Goal: Information Seeking & Learning: Learn about a topic

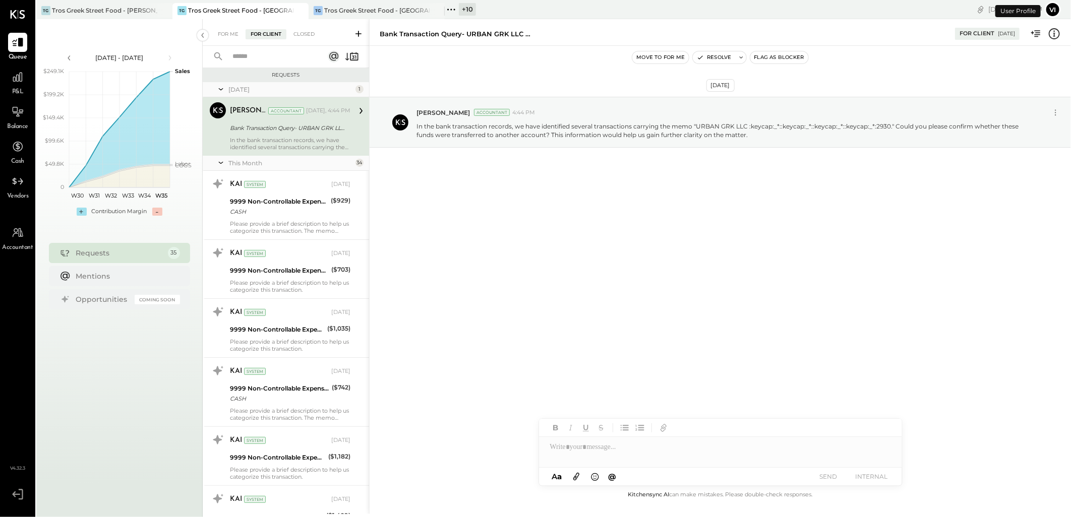
click at [1054, 12] on button "Vi" at bounding box center [1053, 10] width 16 height 16
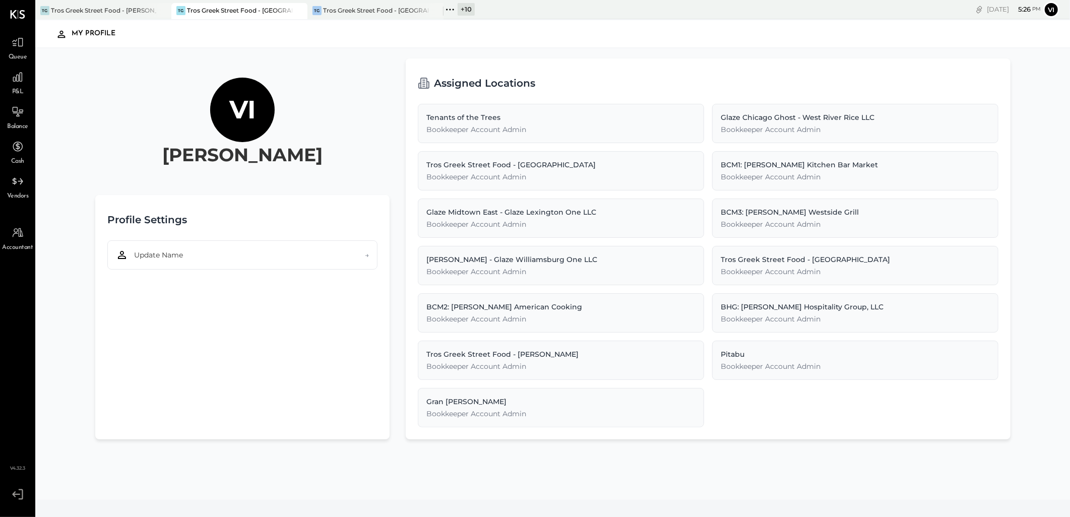
click at [11, 497] on icon at bounding box center [18, 494] width 18 height 15
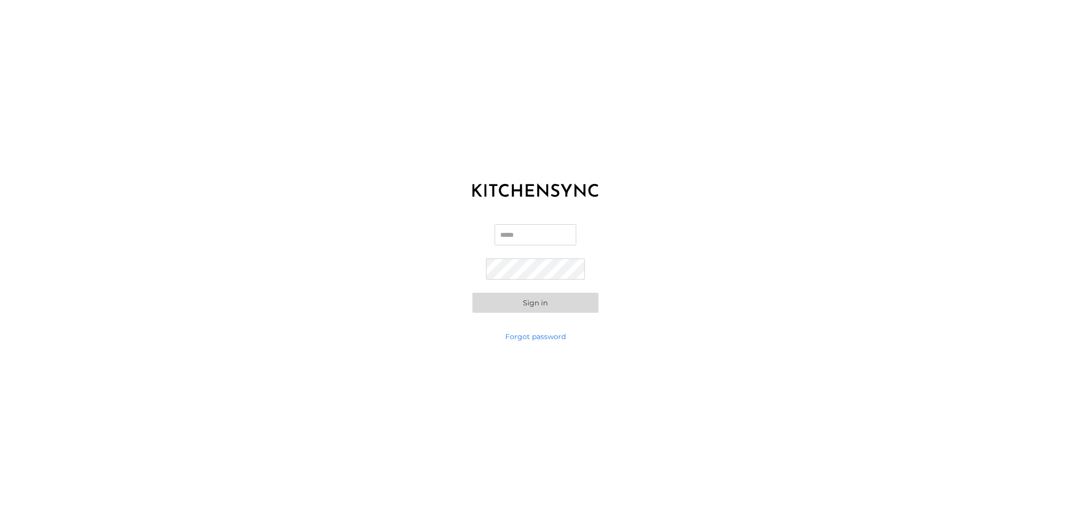
click at [511, 229] on input "Email" at bounding box center [536, 234] width 82 height 21
type input "**********"
click at [472, 293] on button "Sign in" at bounding box center [535, 303] width 126 height 20
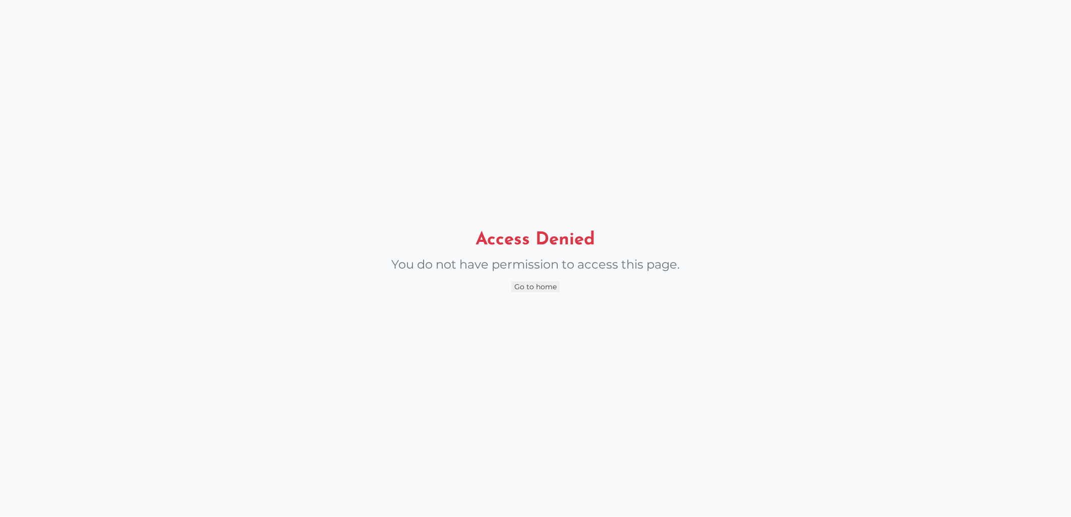
click at [546, 286] on button "Go to home" at bounding box center [535, 286] width 48 height 11
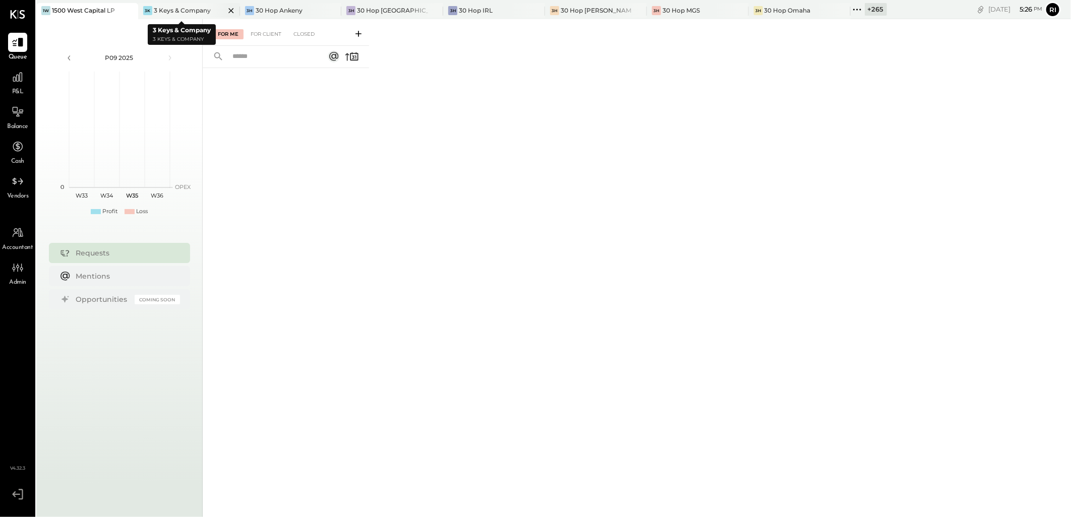
click at [225, 8] on icon at bounding box center [231, 11] width 13 height 12
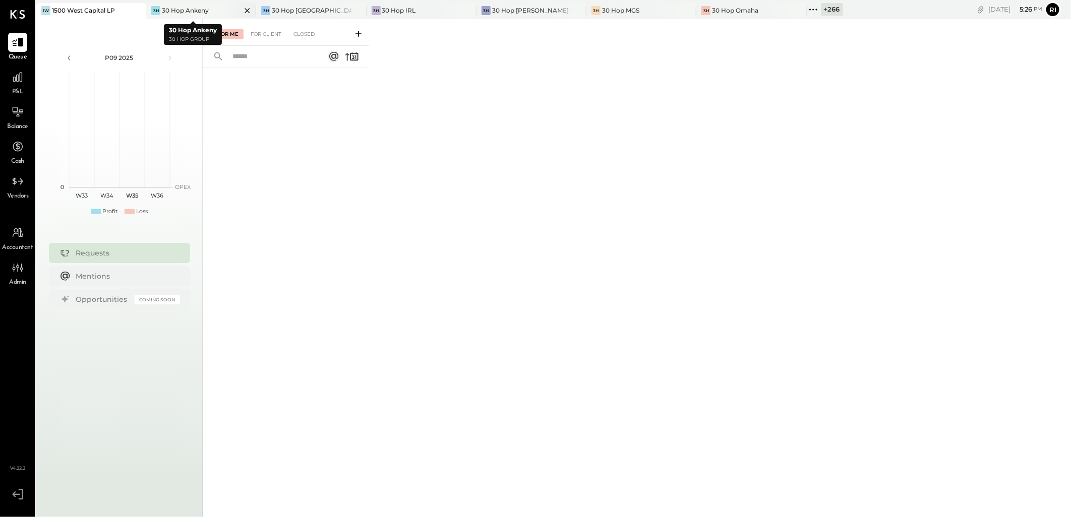
click at [227, 10] on div at bounding box center [238, 10] width 35 height 15
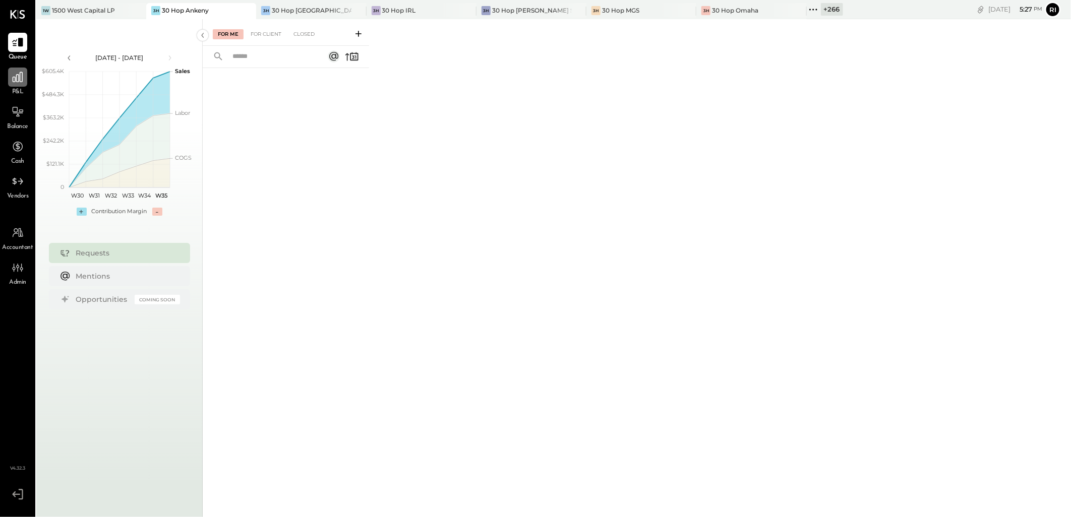
click at [9, 86] on div at bounding box center [17, 77] width 19 height 19
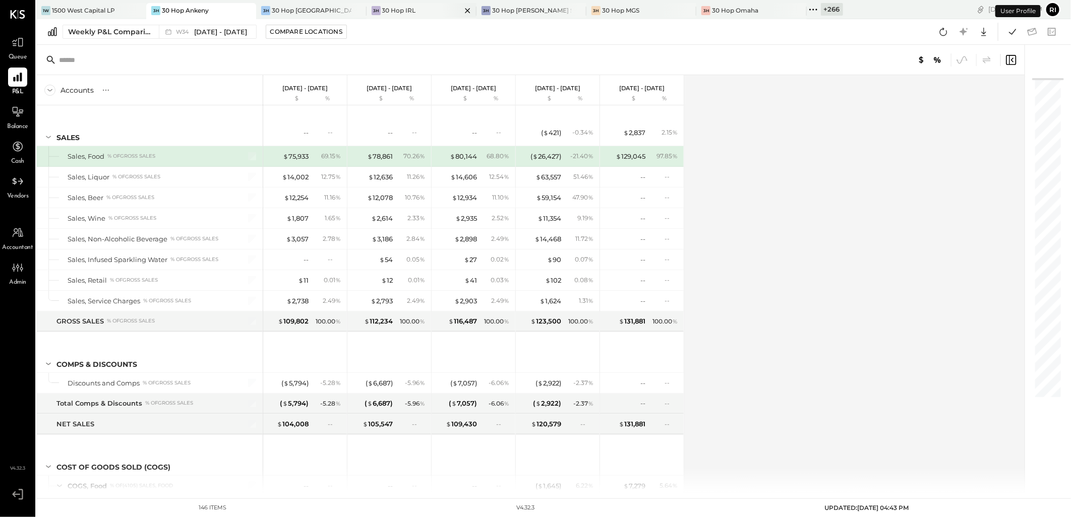
click at [461, 9] on icon at bounding box center [467, 11] width 13 height 12
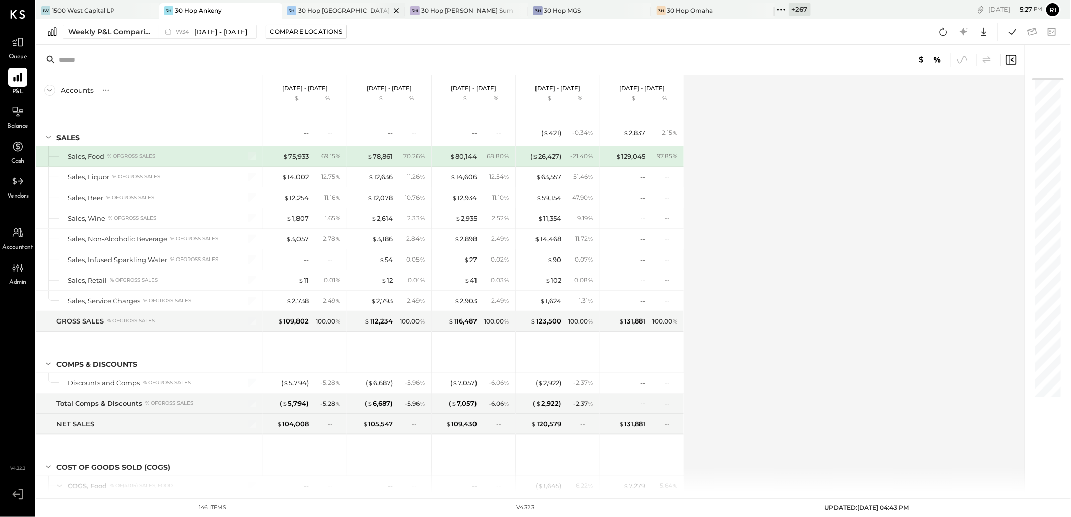
click at [153, 10] on icon at bounding box center [150, 10] width 5 height 5
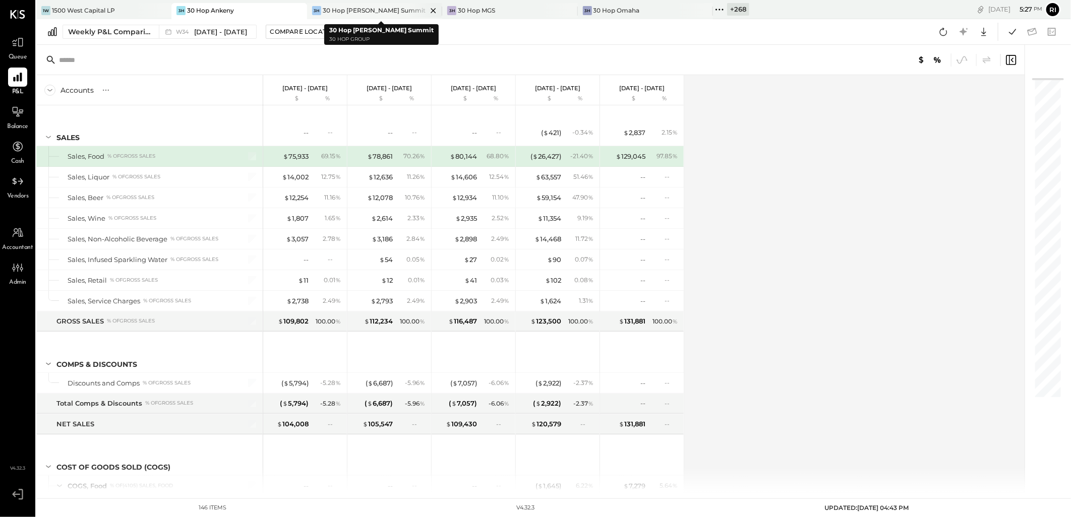
click at [427, 11] on icon at bounding box center [433, 11] width 13 height 12
click at [166, 11] on icon at bounding box center [163, 10] width 5 height 5
click at [436, 9] on icon at bounding box center [436, 11] width 13 height 12
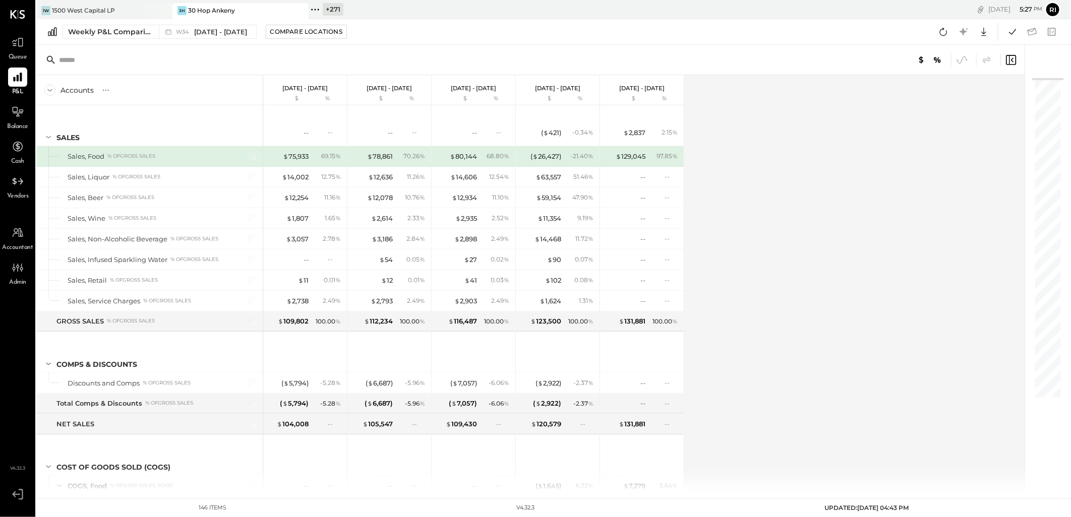
click at [339, 8] on div "+ 271" at bounding box center [333, 9] width 21 height 13
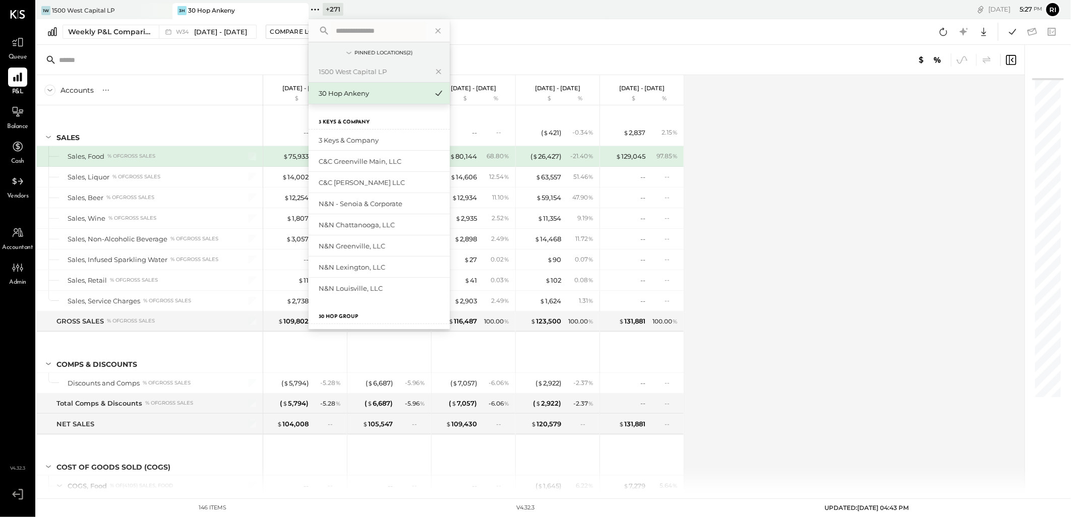
click at [350, 30] on input "text" at bounding box center [379, 31] width 94 height 18
type input "**"
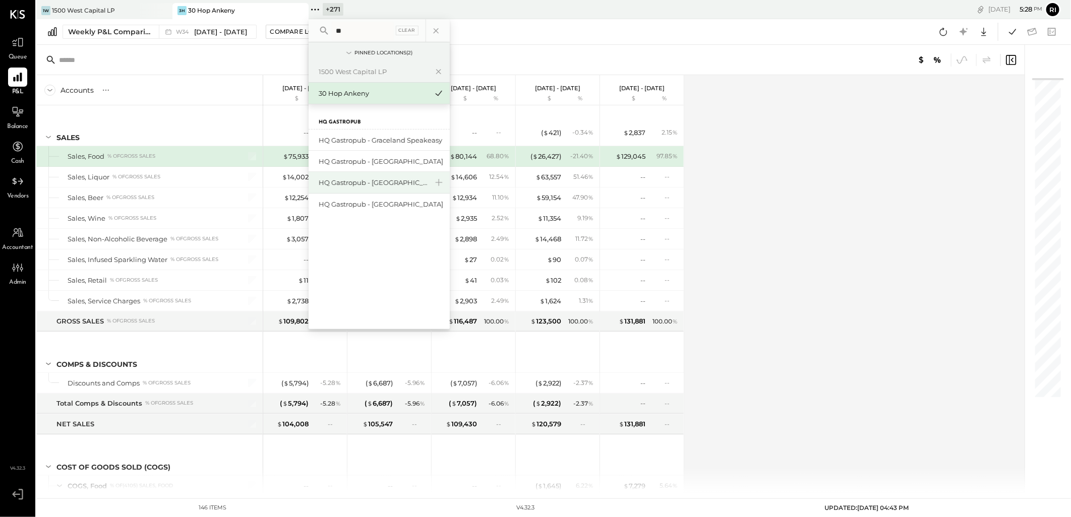
click at [377, 179] on div "HQ Gastropub - [GEOGRAPHIC_DATA][PERSON_NAME]" at bounding box center [373, 183] width 109 height 10
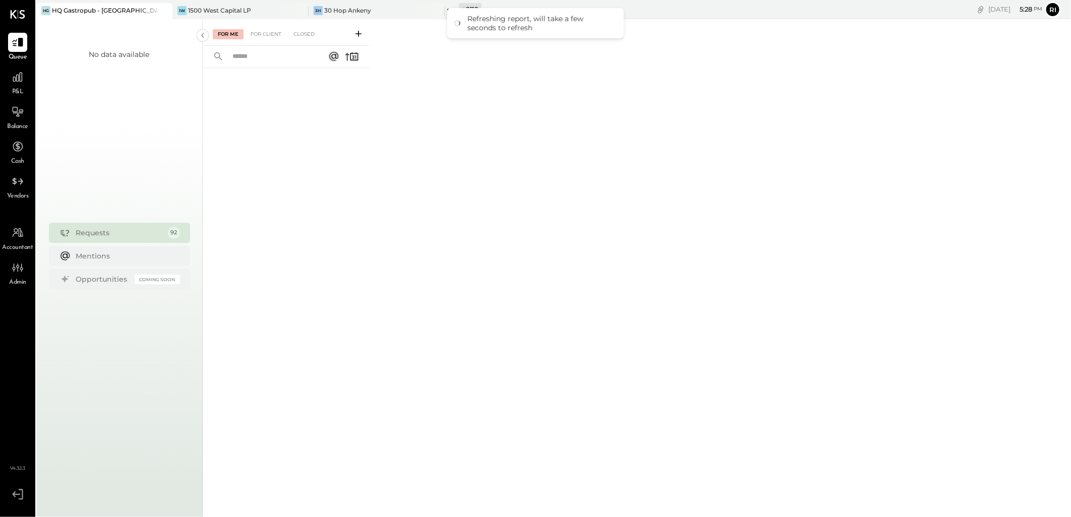
click at [336, 315] on div at bounding box center [286, 277] width 166 height 419
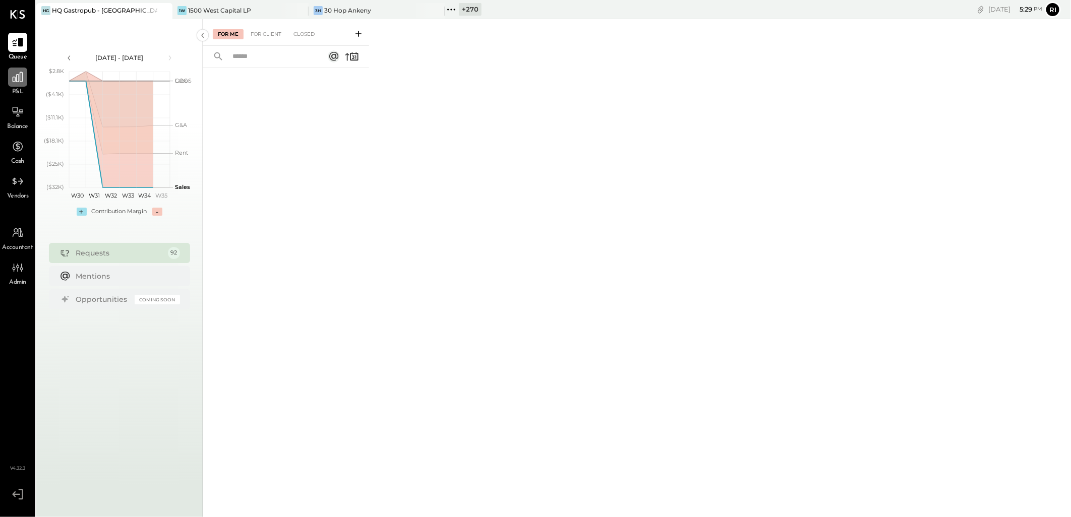
click at [21, 82] on icon at bounding box center [17, 77] width 13 height 13
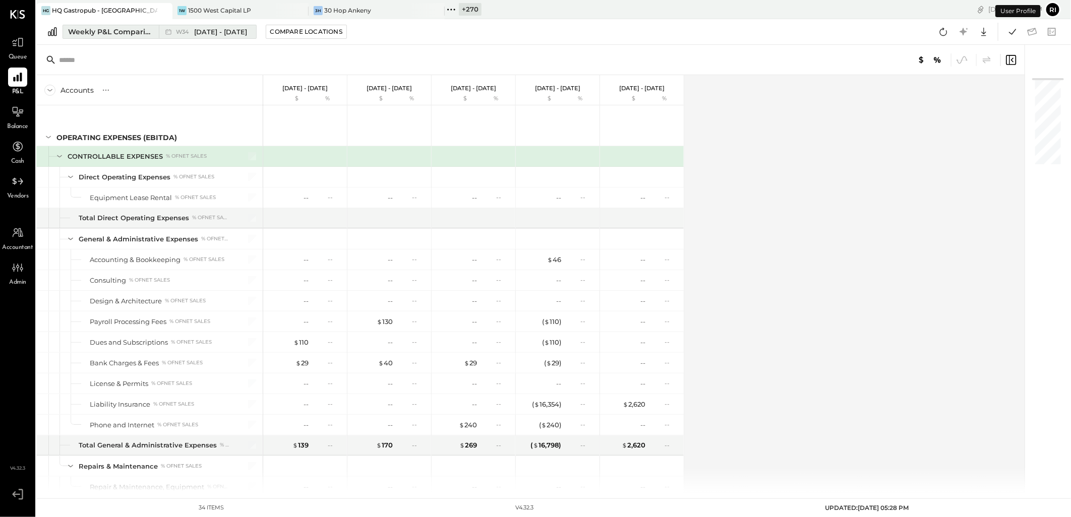
click at [113, 28] on div "Weekly P&L Comparison" at bounding box center [110, 32] width 85 height 10
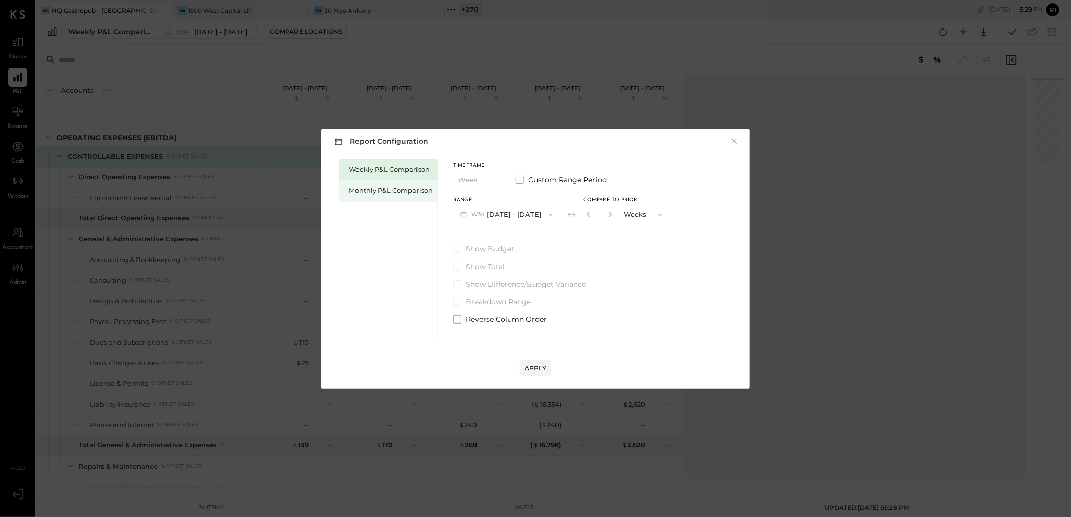
click at [400, 194] on div "Monthly P&L Comparison" at bounding box center [391, 191] width 84 height 10
click at [577, 214] on div "Compare" at bounding box center [587, 214] width 33 height 9
click at [607, 217] on icon "button" at bounding box center [610, 214] width 6 height 6
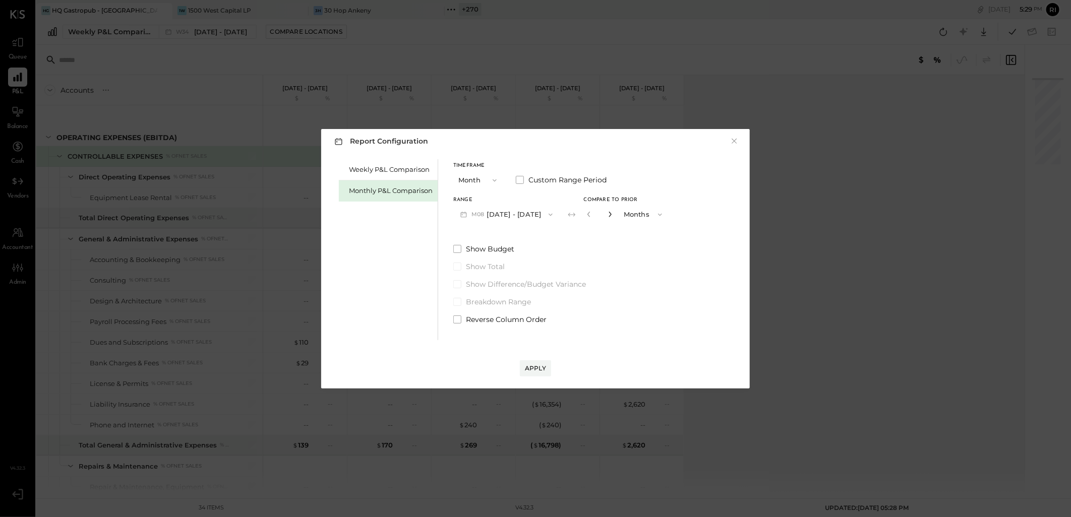
click at [607, 217] on icon "button" at bounding box center [610, 214] width 6 height 6
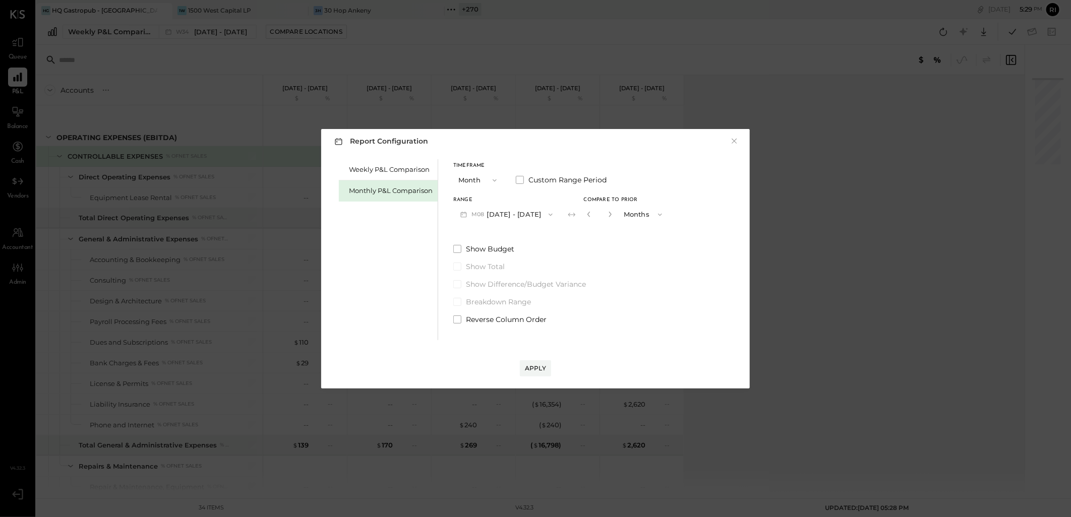
click at [606, 217] on button "button" at bounding box center [610, 214] width 8 height 11
type input "**"
click at [532, 367] on div "Apply" at bounding box center [535, 368] width 21 height 9
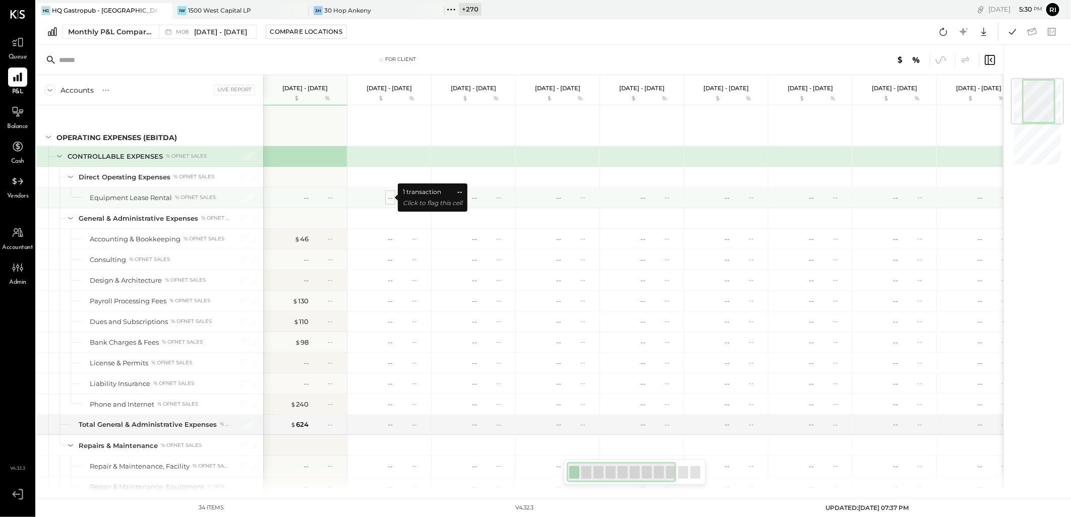
scroll to position [0, 177]
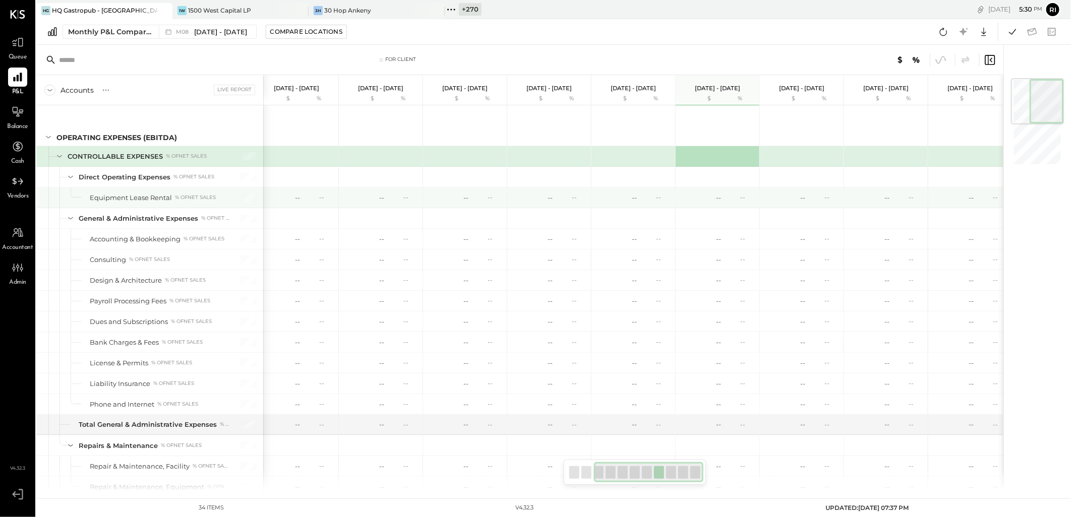
scroll to position [0, 186]
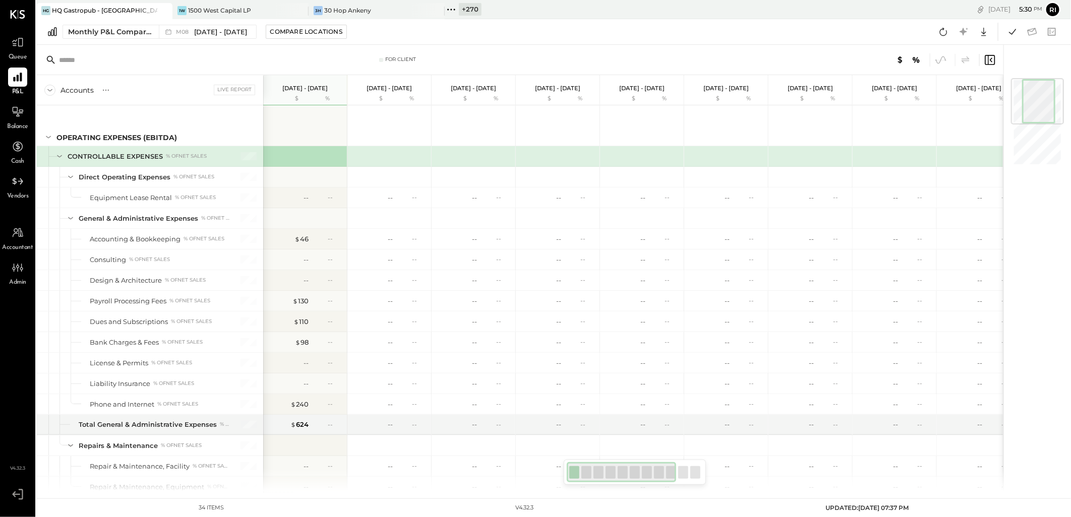
click at [460, 9] on div "+ 270" at bounding box center [470, 9] width 23 height 13
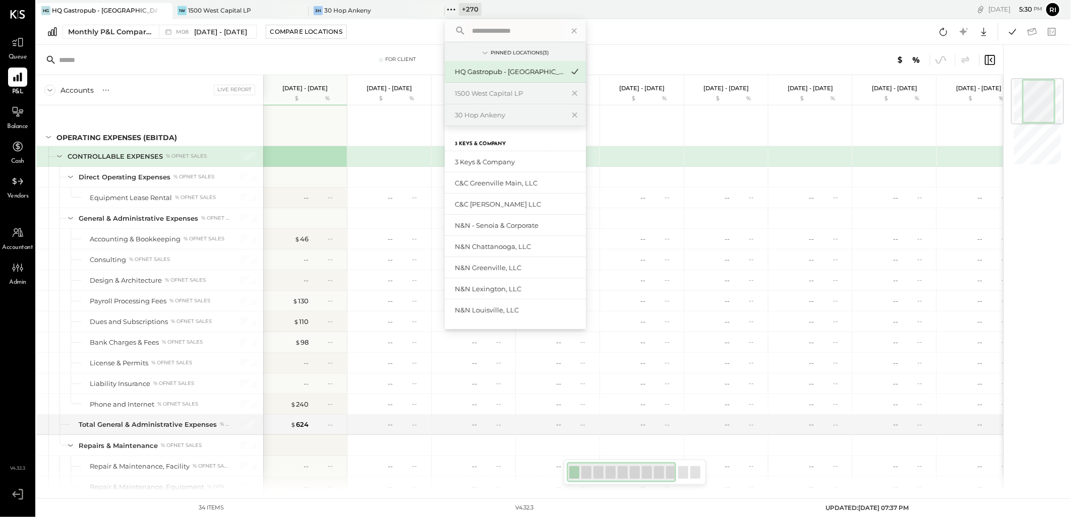
click at [496, 29] on input "text" at bounding box center [515, 31] width 94 height 18
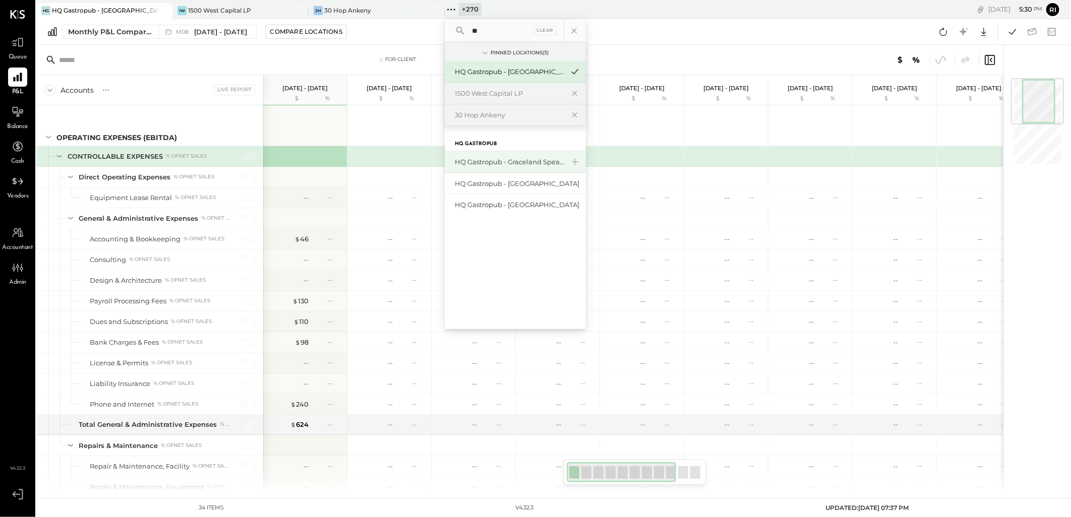
type input "**"
click at [526, 163] on div "HQ Gastropub - Graceland Speakeasy" at bounding box center [509, 162] width 109 height 10
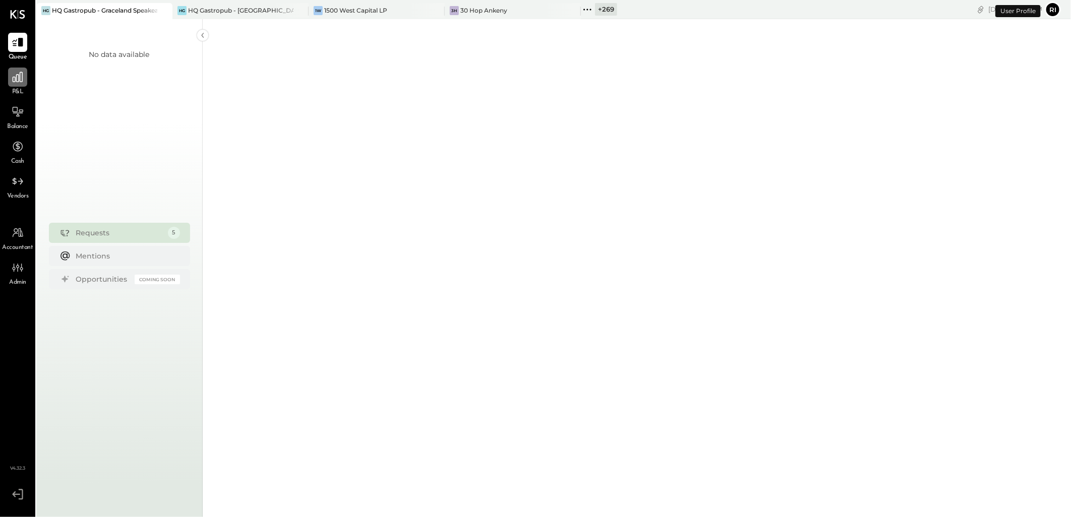
click at [18, 76] on icon at bounding box center [17, 77] width 13 height 13
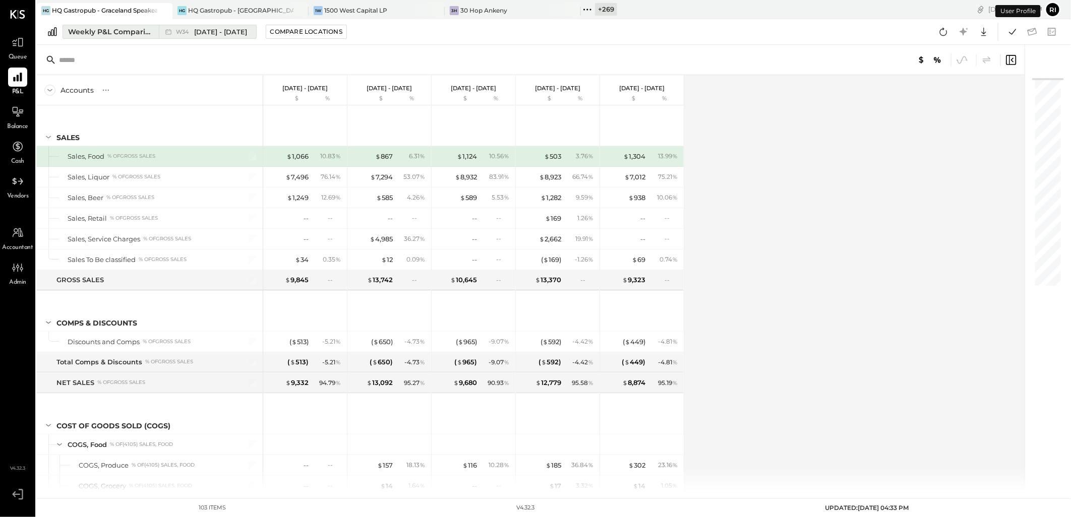
click at [110, 30] on div "Weekly P&L Comparison" at bounding box center [110, 32] width 85 height 10
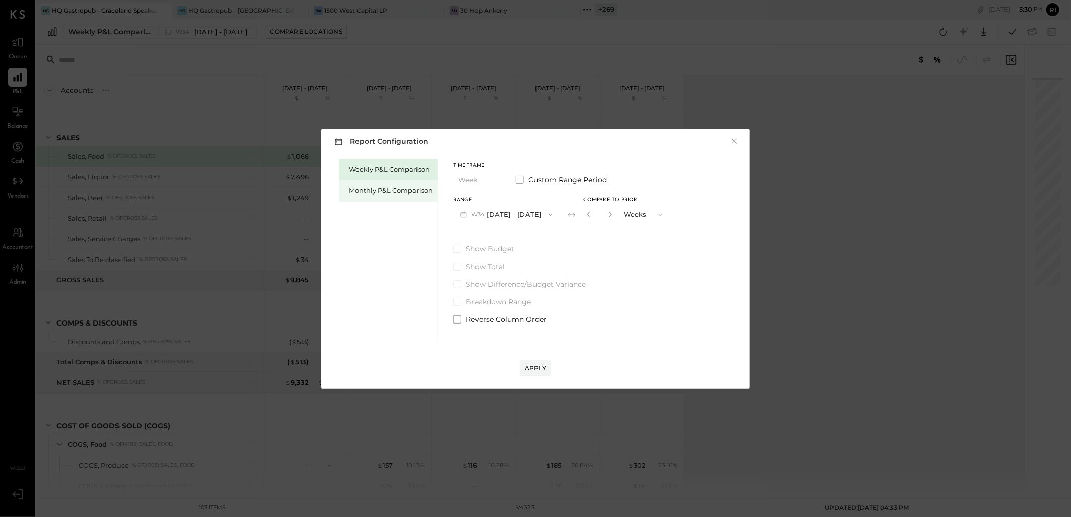
click at [389, 195] on div "Monthly P&L Comparison" at bounding box center [391, 191] width 84 height 10
click at [583, 214] on div "Compare" at bounding box center [587, 214] width 33 height 9
click at [607, 216] on icon "button" at bounding box center [610, 214] width 6 height 6
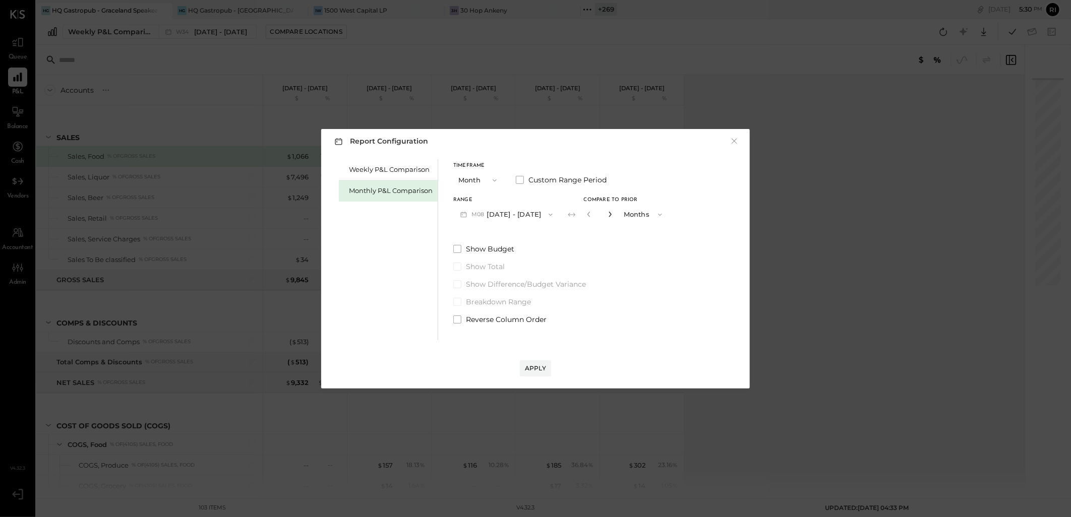
click at [607, 216] on icon "button" at bounding box center [610, 214] width 6 height 6
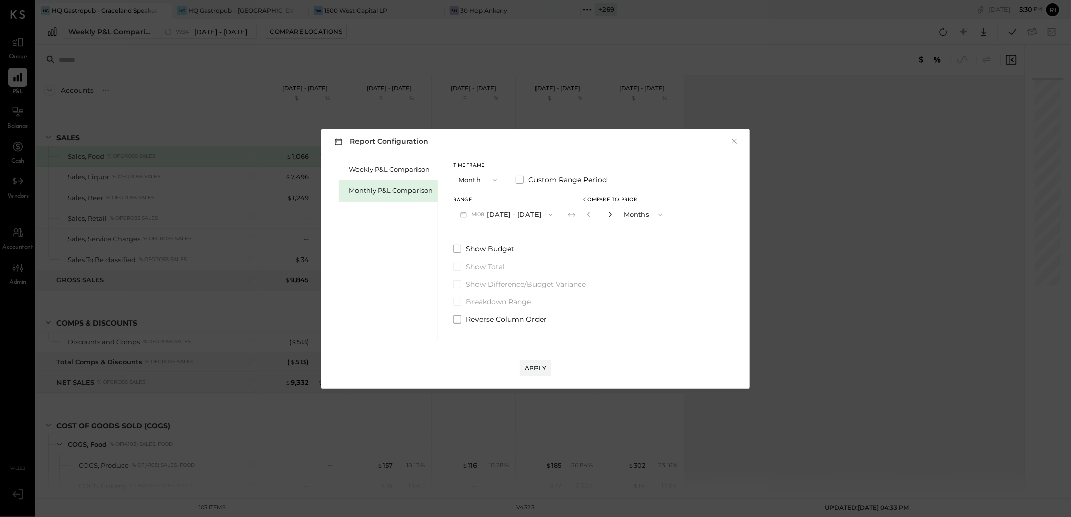
click at [607, 216] on icon "button" at bounding box center [610, 214] width 6 height 6
type input "**"
click at [538, 367] on div "Apply" at bounding box center [535, 368] width 21 height 9
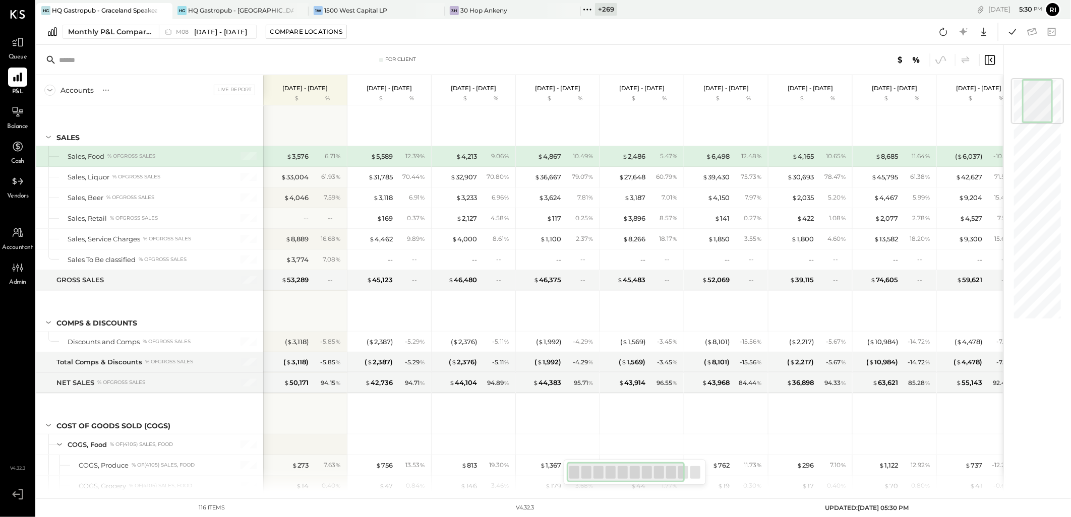
click at [696, 469] on div at bounding box center [695, 472] width 10 height 13
click at [696, 477] on div at bounding box center [695, 472] width 10 height 13
drag, startPoint x: 662, startPoint y: 475, endPoint x: 642, endPoint y: 482, distance: 21.4
click at [642, 482] on div at bounding box center [622, 472] width 110 height 20
click at [217, 29] on span "[DATE] - [DATE]" at bounding box center [220, 32] width 53 height 10
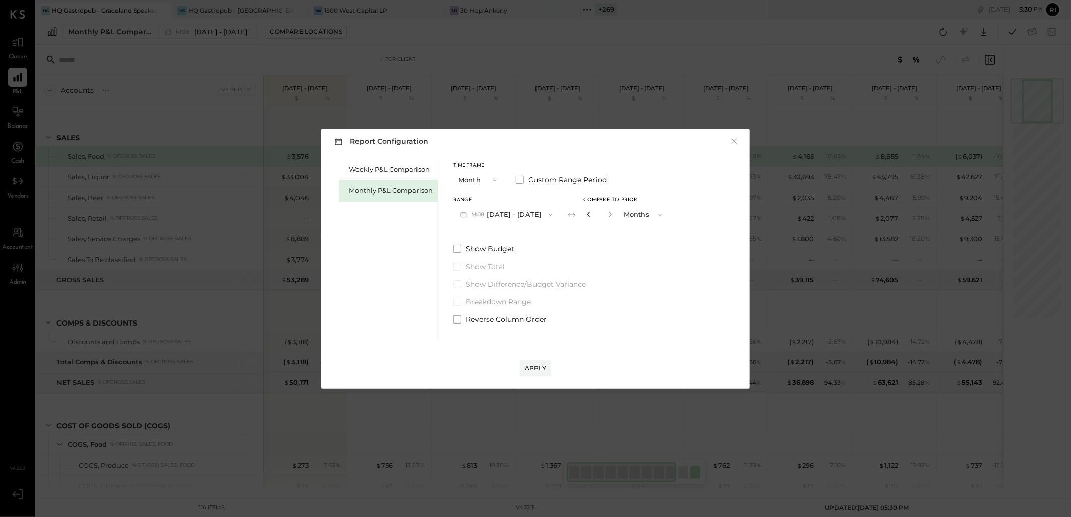
click at [586, 213] on icon "button" at bounding box center [589, 214] width 6 height 6
type input "*"
click at [537, 367] on div "Apply" at bounding box center [535, 368] width 21 height 9
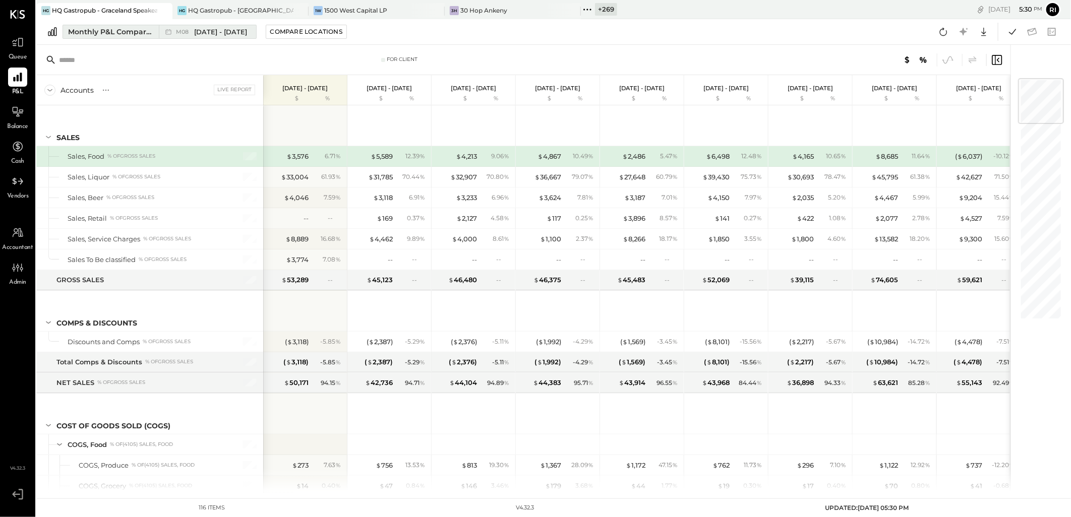
click at [207, 28] on span "[DATE] - [DATE]" at bounding box center [220, 32] width 53 height 10
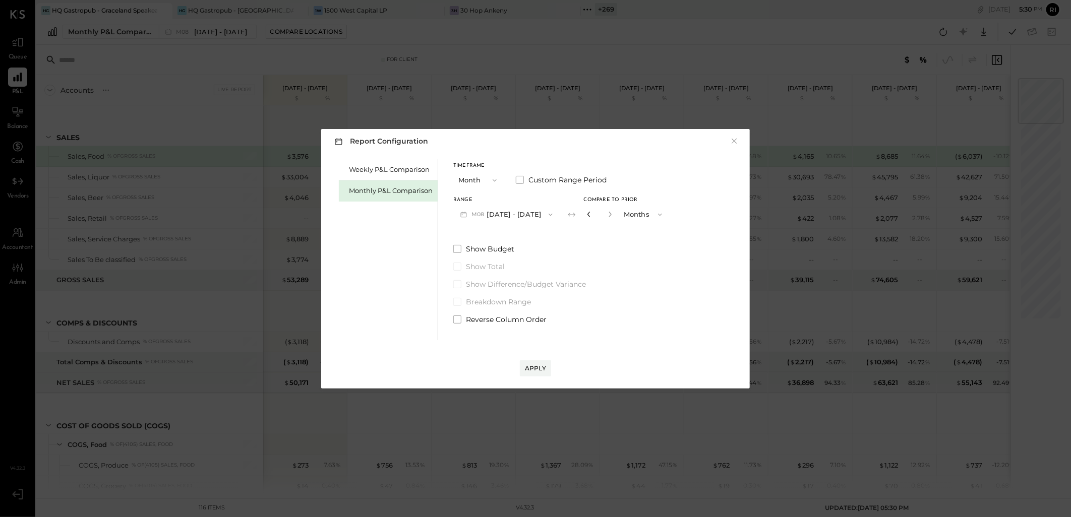
click at [586, 214] on icon "button" at bounding box center [589, 214] width 6 height 6
type input "*"
click at [536, 373] on button "Apply" at bounding box center [535, 368] width 31 height 16
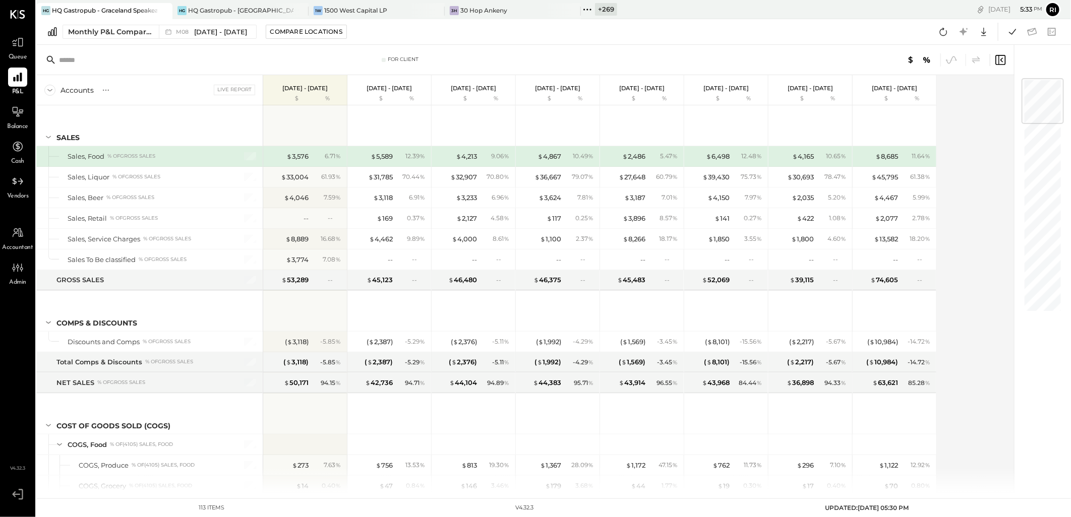
click at [963, 108] on div "Accounts S % GL Live Report [DATE] - [DATE] $ % [DATE] - [DATE] $ % [DATE] - [D…" at bounding box center [525, 283] width 979 height 417
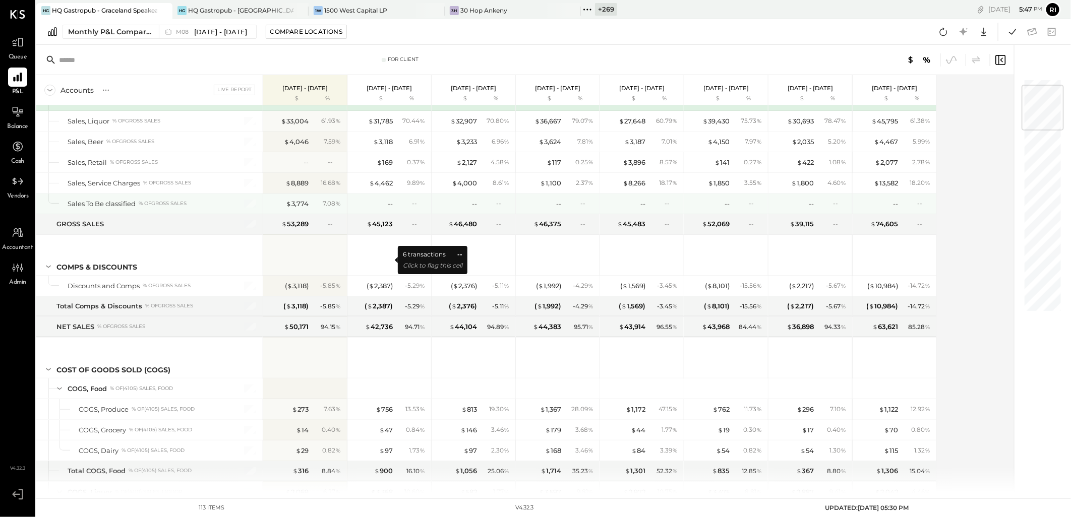
scroll to position [112, 0]
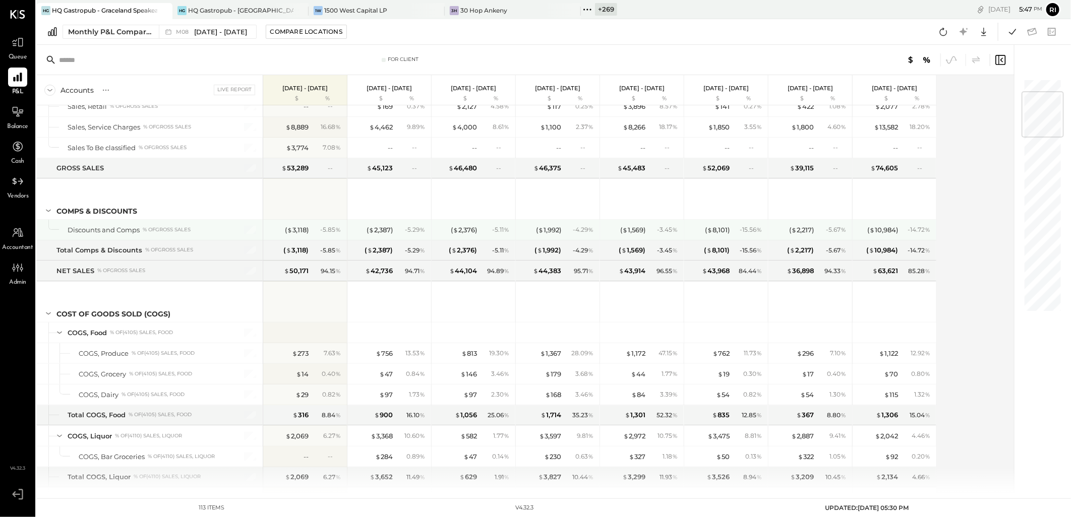
click at [735, 229] on div "- 15.56 %" at bounding box center [748, 229] width 33 height 9
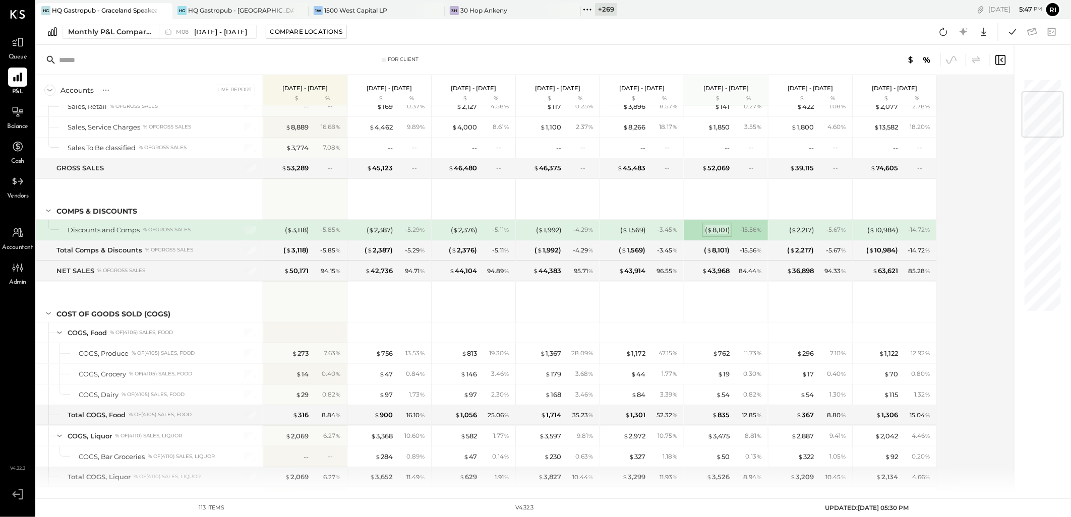
click at [726, 229] on div "( $ 8,101 )" at bounding box center [717, 230] width 25 height 10
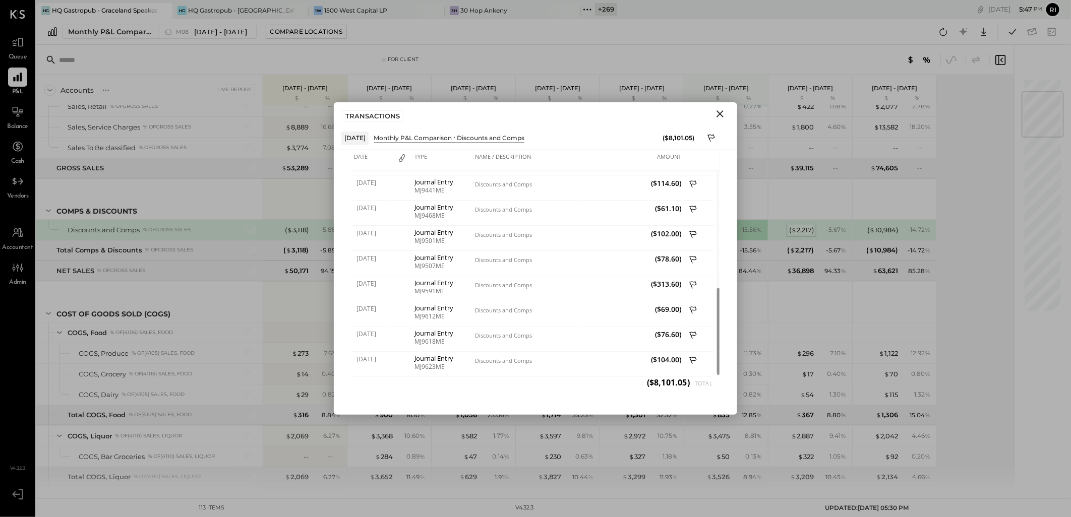
click at [811, 232] on div "( $ 2,217 )" at bounding box center [801, 230] width 25 height 10
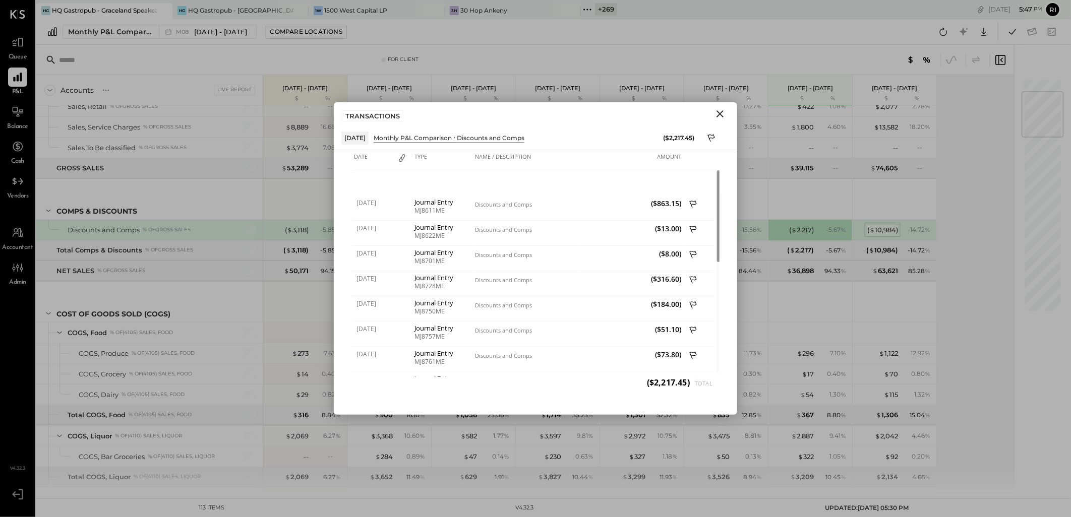
click at [890, 231] on div "( $ 10,984 )" at bounding box center [882, 230] width 31 height 10
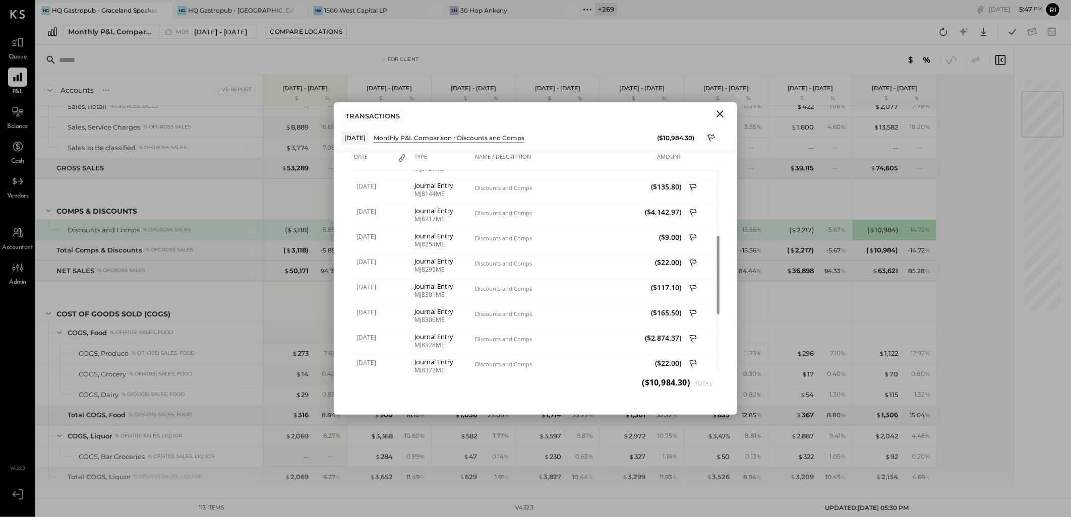
click at [714, 110] on icon "Close" at bounding box center [720, 114] width 12 height 12
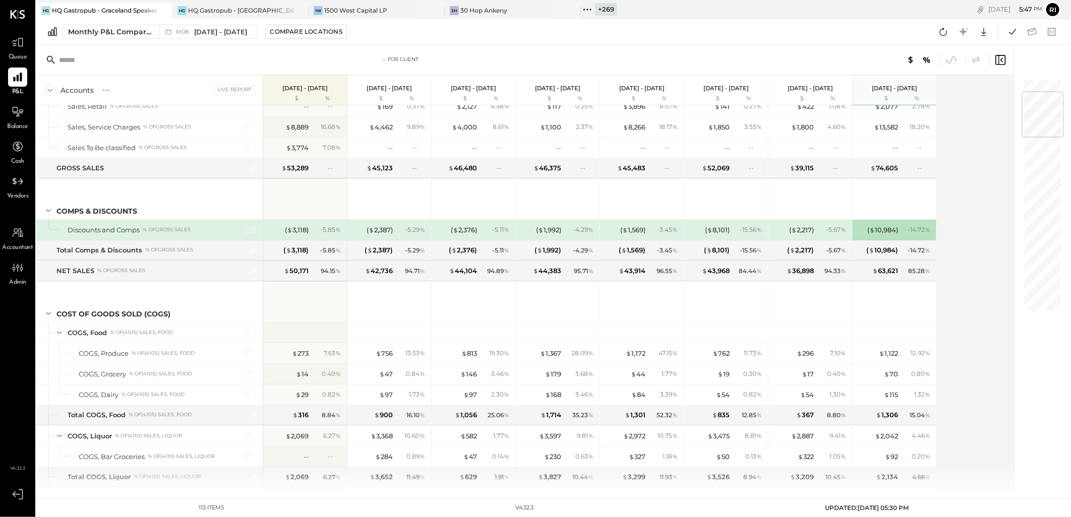
click at [573, 228] on div "- 4.29 %" at bounding box center [583, 229] width 21 height 9
click at [546, 228] on div "( $ 1,992 )" at bounding box center [548, 230] width 25 height 10
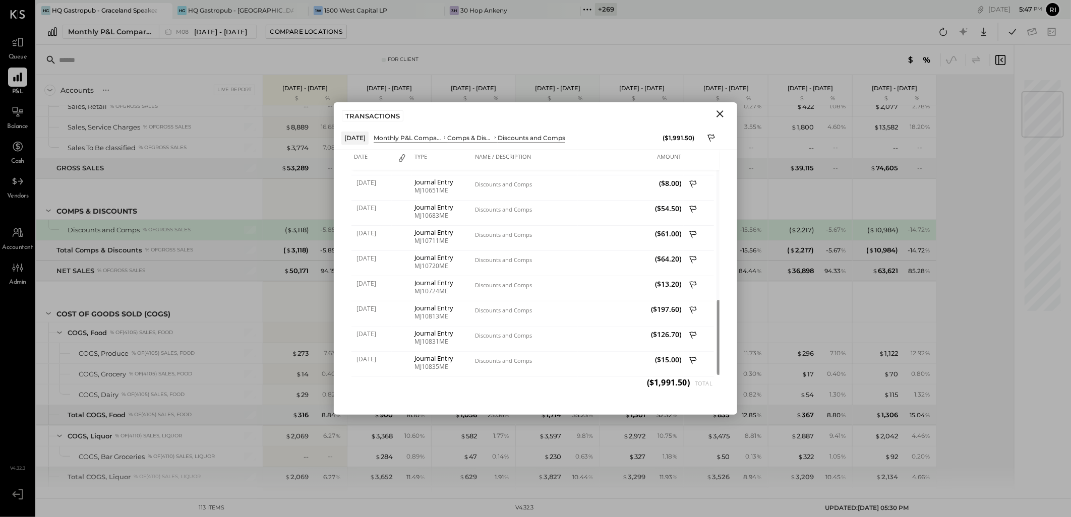
click at [721, 117] on icon "Close" at bounding box center [720, 114] width 12 height 12
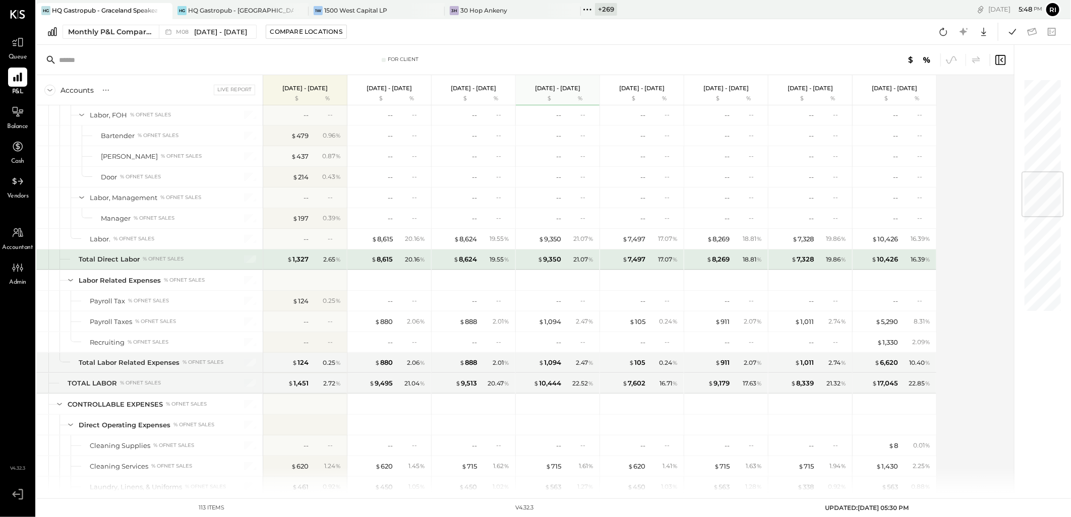
scroll to position [728, 0]
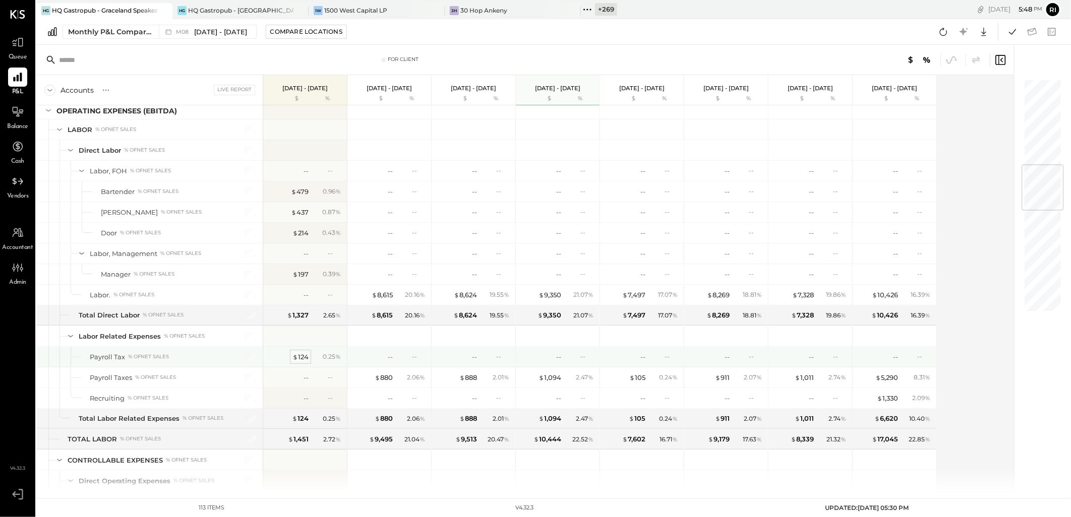
click at [301, 361] on div "$ 124" at bounding box center [300, 357] width 16 height 10
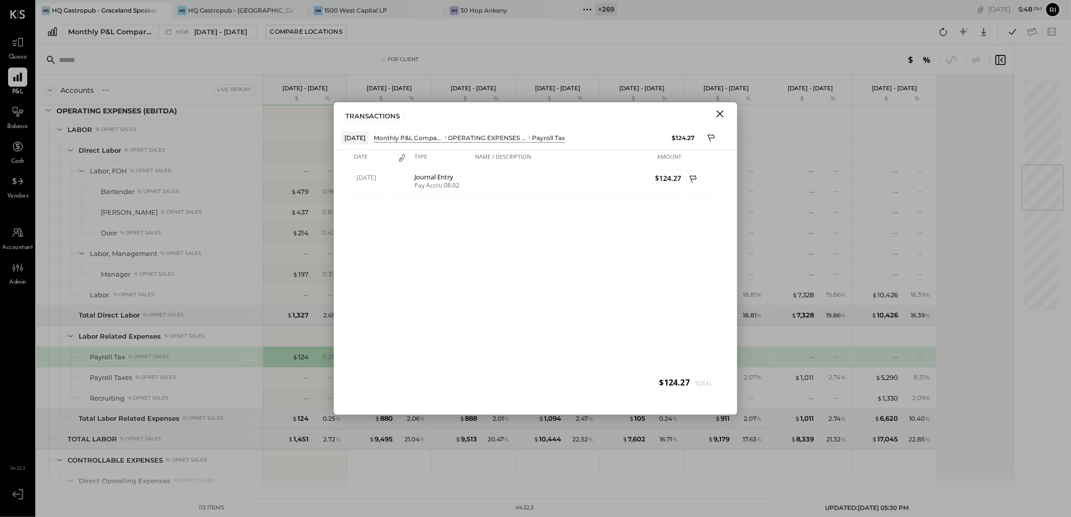
click at [722, 115] on icon "Close" at bounding box center [720, 114] width 12 height 12
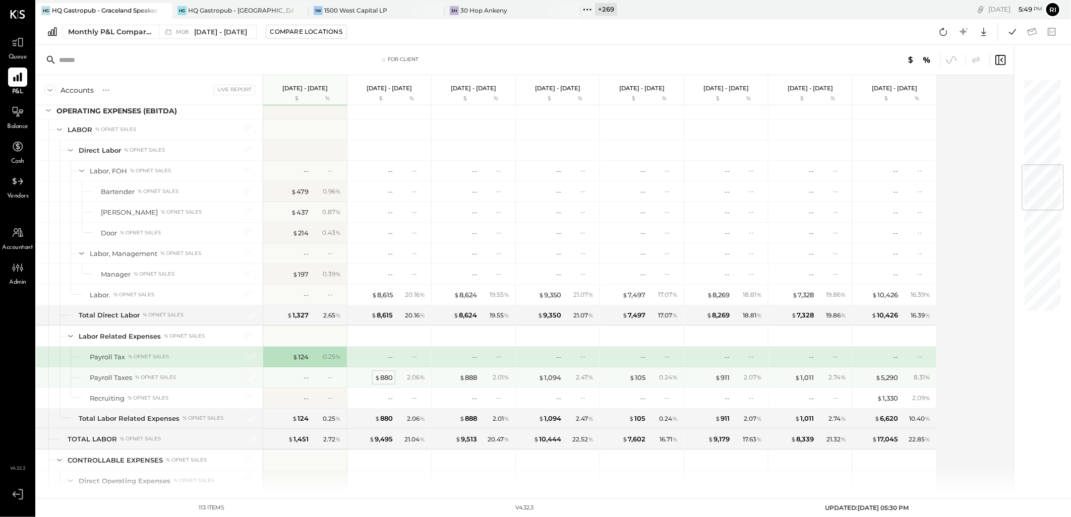
click at [383, 382] on div "$ 880" at bounding box center [384, 378] width 18 height 10
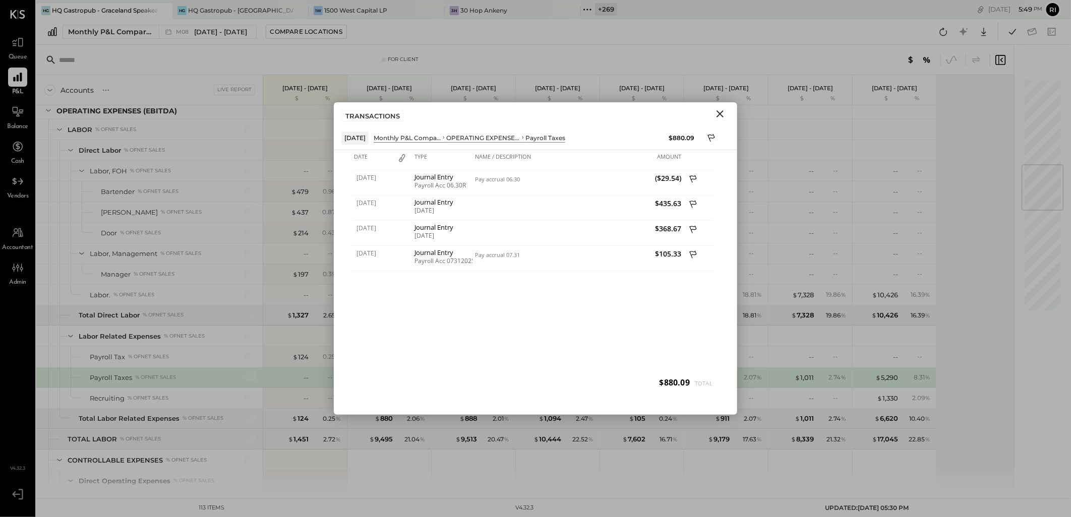
click at [722, 112] on icon "Close" at bounding box center [719, 113] width 7 height 7
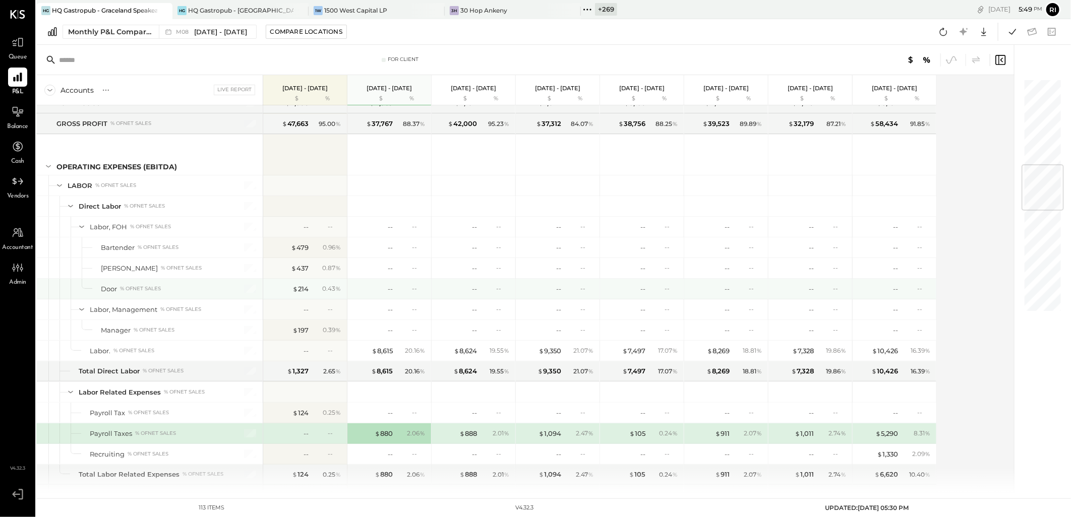
scroll to position [728, 0]
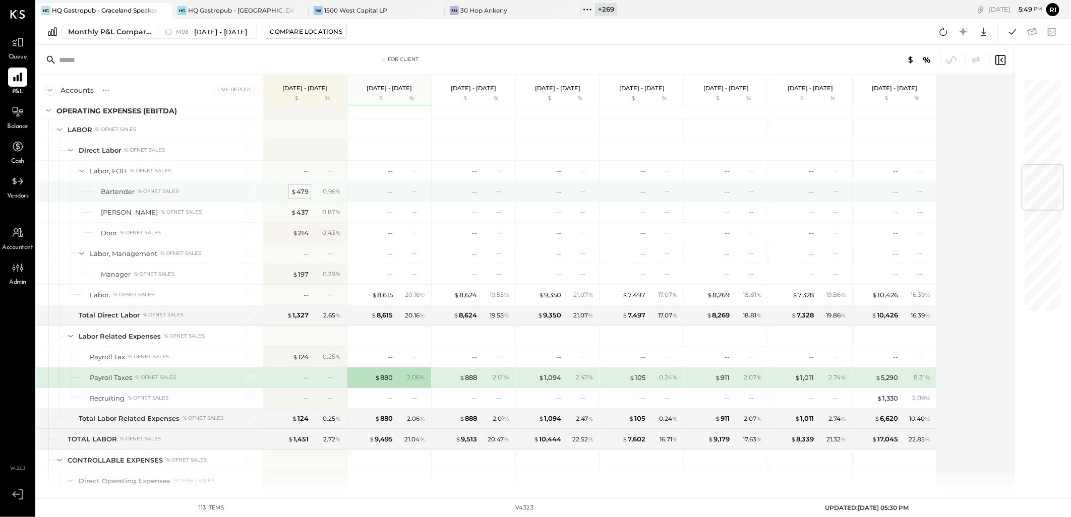
click at [305, 195] on div "$ 479" at bounding box center [300, 192] width 18 height 10
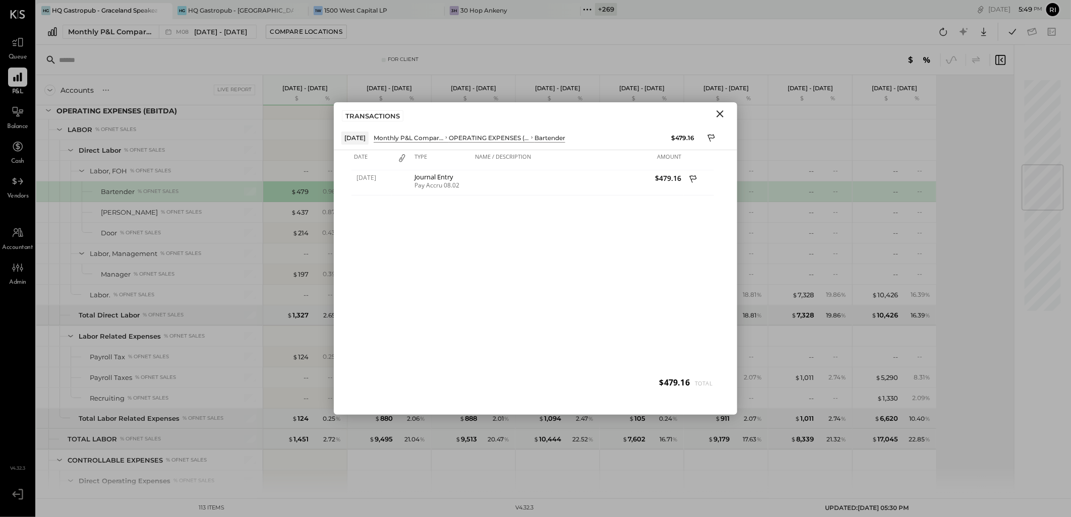
click at [722, 114] on icon "Close" at bounding box center [720, 114] width 12 height 12
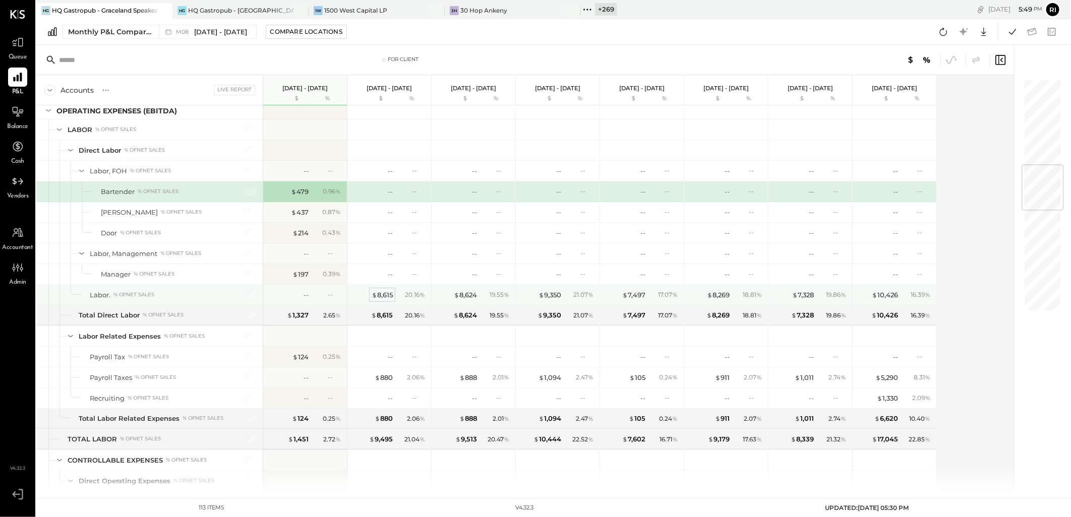
click at [385, 294] on div "$ 8,615" at bounding box center [382, 295] width 21 height 10
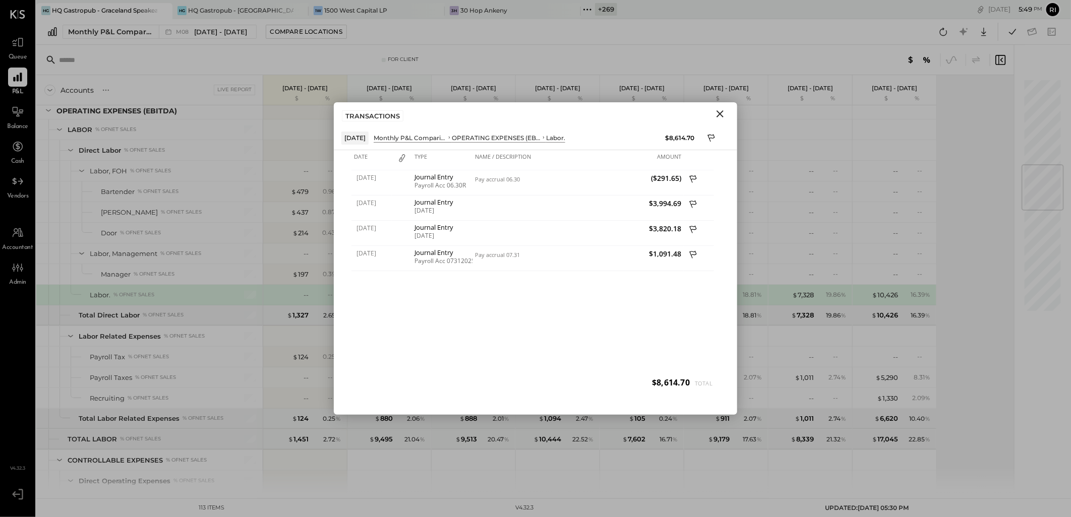
click at [717, 113] on icon "Close" at bounding box center [720, 114] width 12 height 12
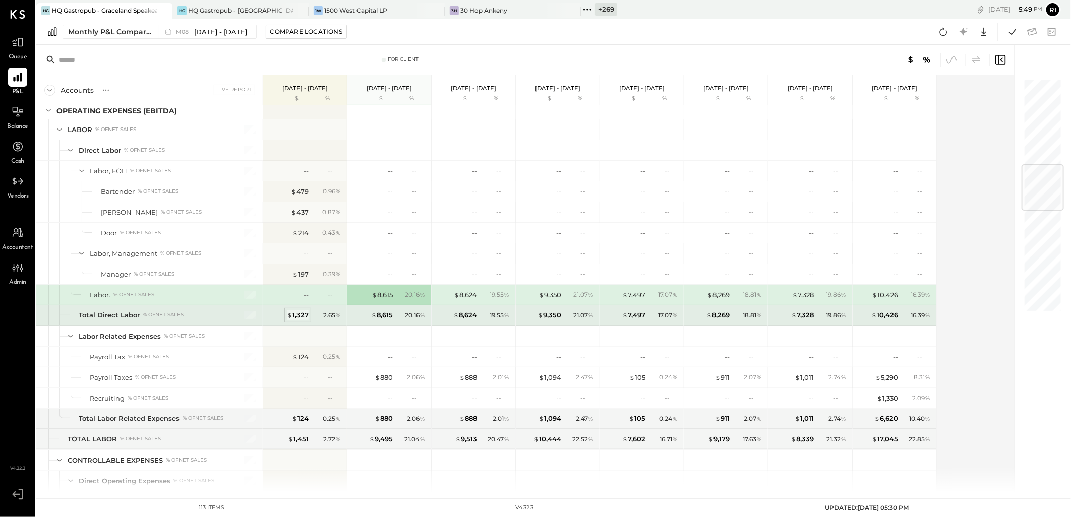
click at [303, 315] on div "$ 1,327" at bounding box center [298, 316] width 22 height 10
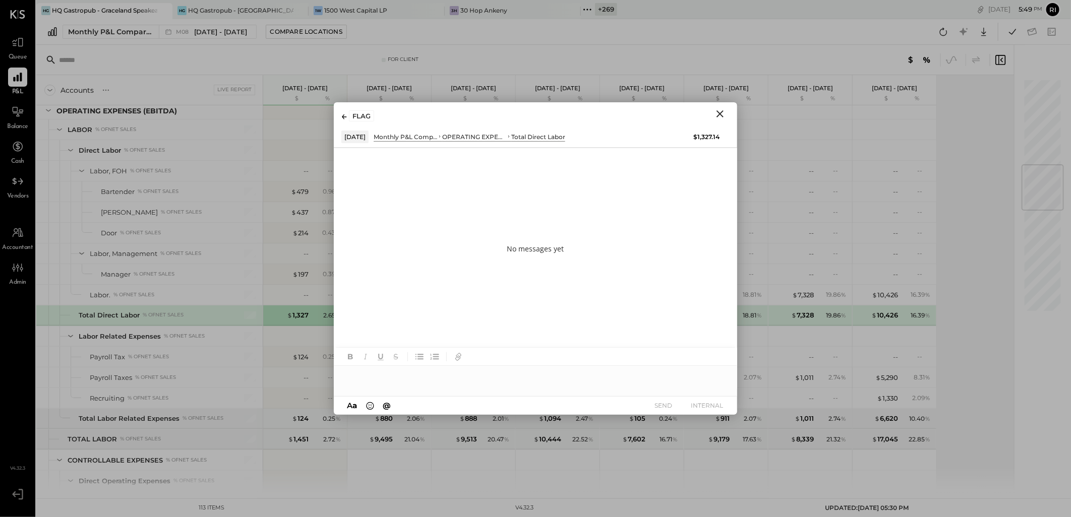
click at [716, 106] on div "FLAG" at bounding box center [535, 113] width 403 height 23
click at [718, 111] on icon "Close" at bounding box center [720, 114] width 12 height 12
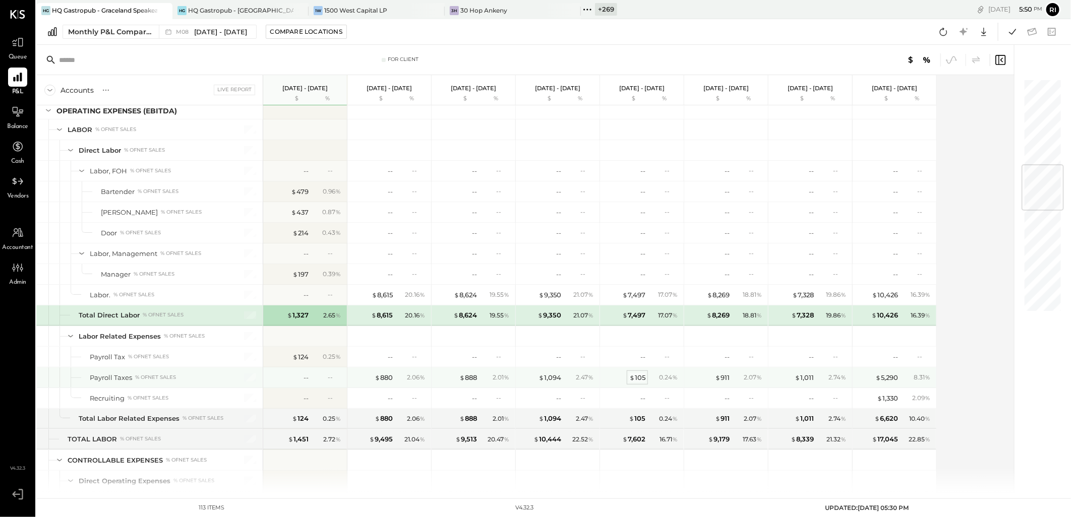
click at [636, 381] on div "$ 105" at bounding box center [637, 378] width 16 height 10
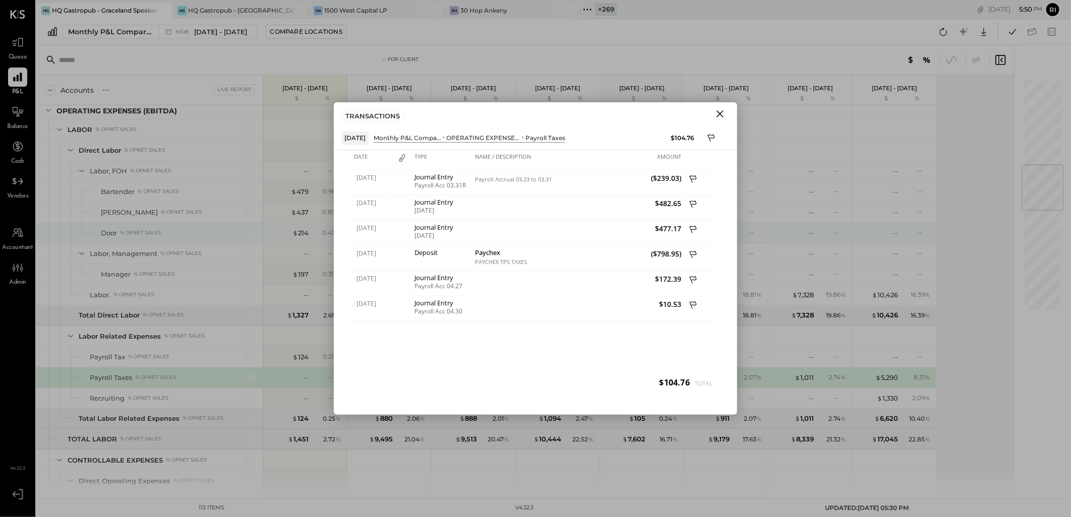
click at [790, 224] on div "-- --" at bounding box center [811, 233] width 76 height 20
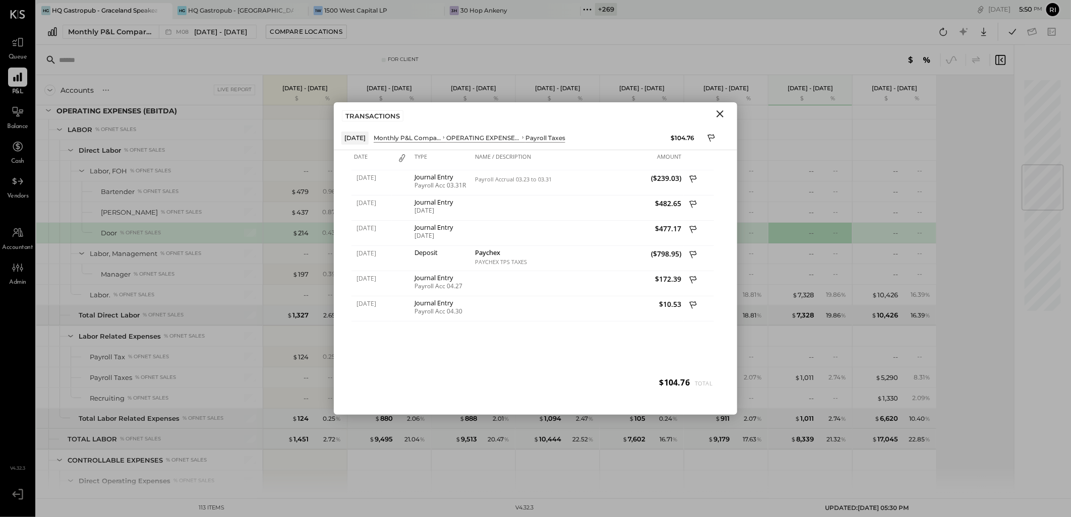
click at [713, 118] on button "Close" at bounding box center [720, 113] width 18 height 13
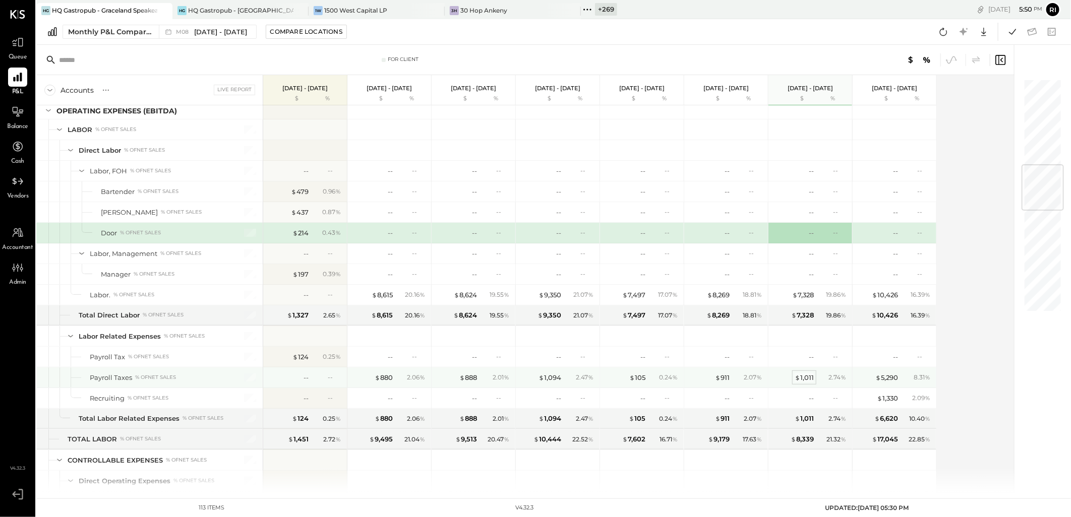
click at [803, 378] on div "$ 1,011" at bounding box center [804, 378] width 19 height 10
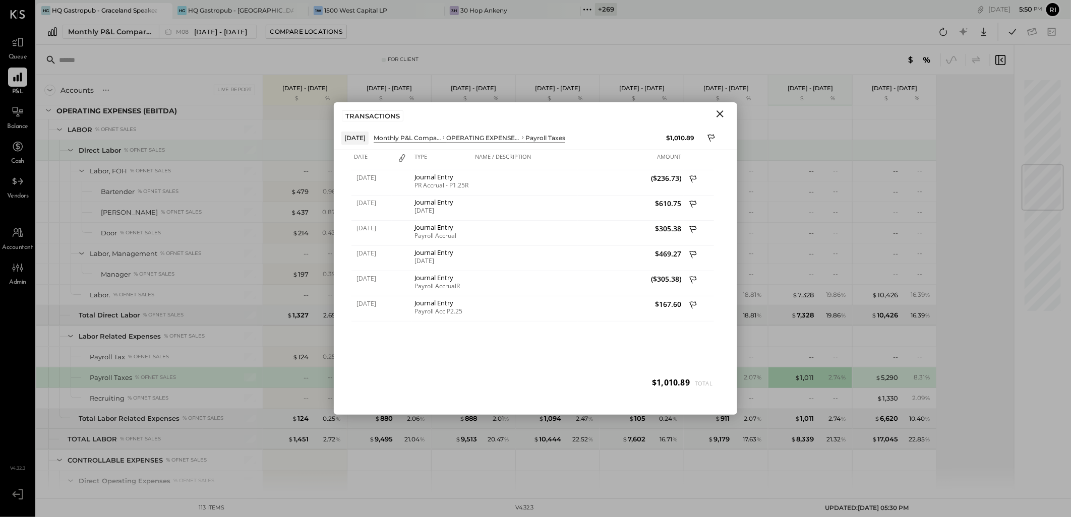
click at [753, 142] on div at bounding box center [727, 150] width 76 height 20
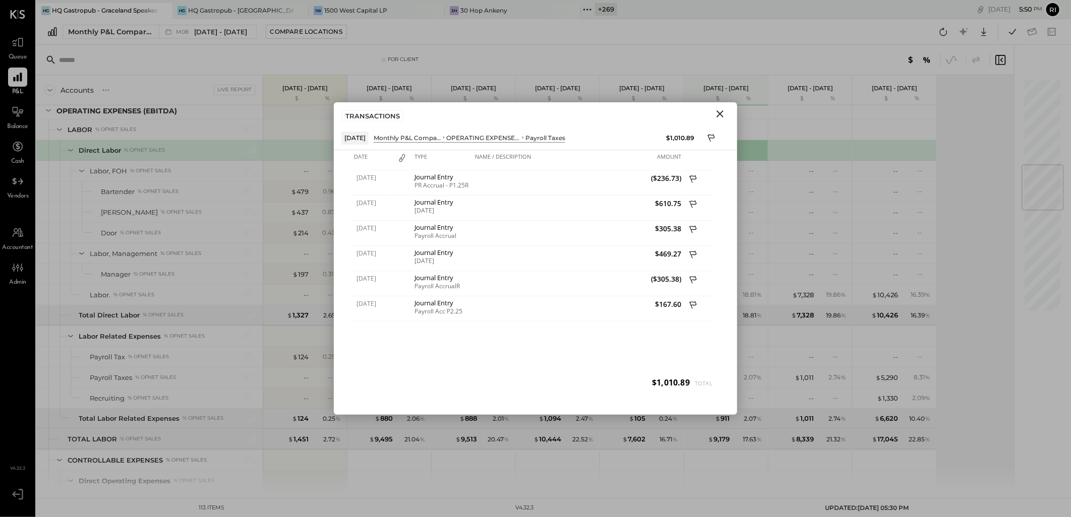
click at [714, 109] on icon "Close" at bounding box center [720, 114] width 12 height 12
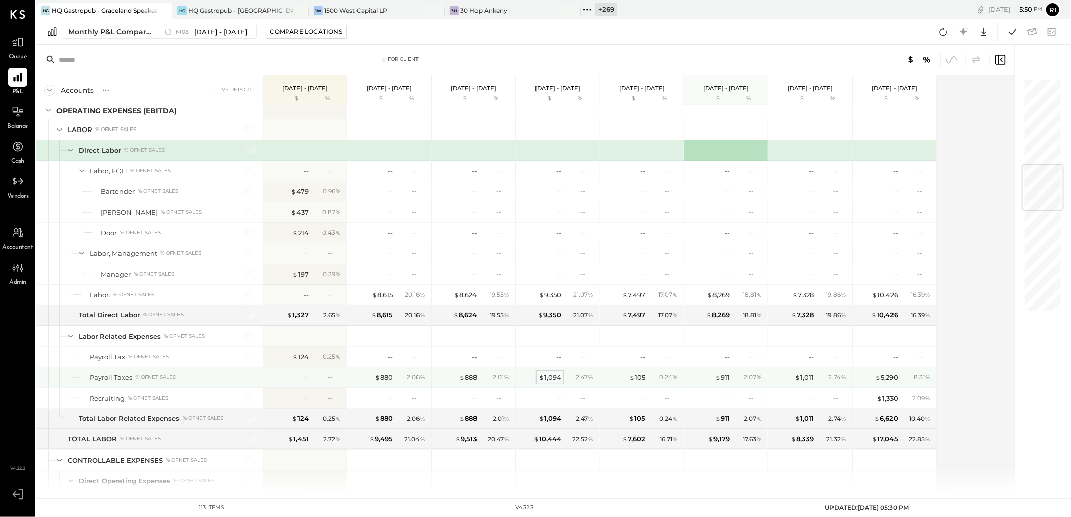
click at [551, 380] on div "$ 1,094" at bounding box center [549, 378] width 23 height 10
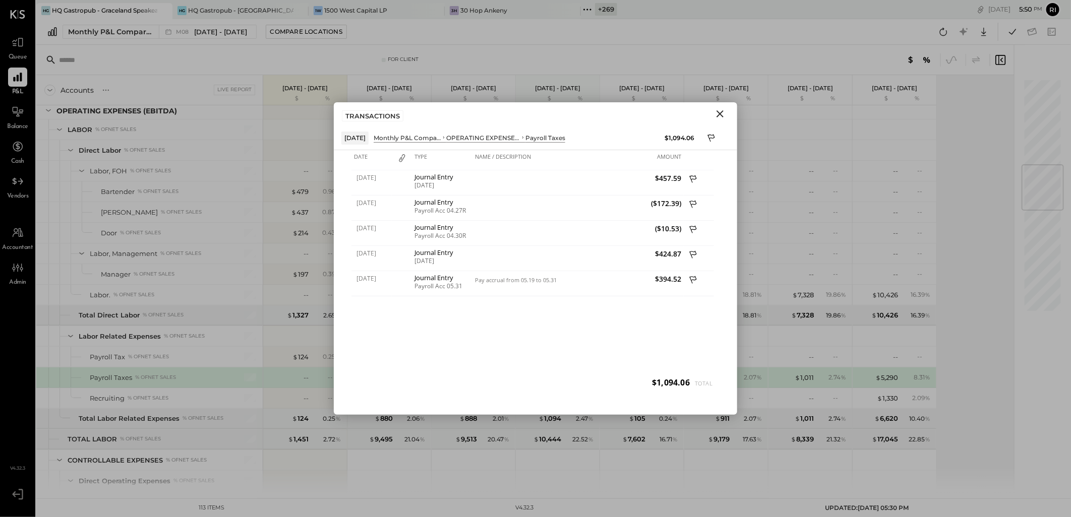
click at [716, 112] on icon "Close" at bounding box center [720, 114] width 12 height 12
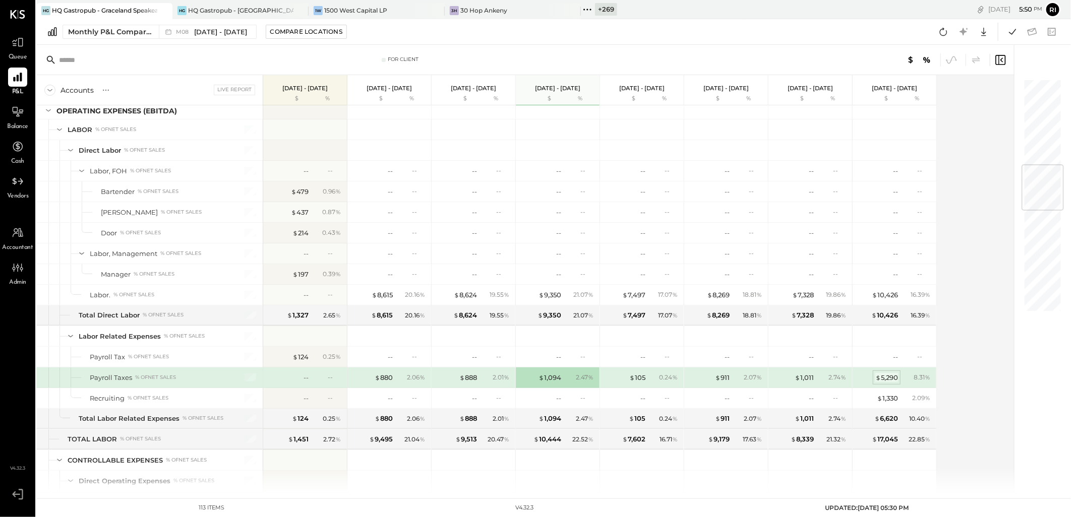
click at [898, 379] on div "$ 5,290" at bounding box center [886, 378] width 23 height 10
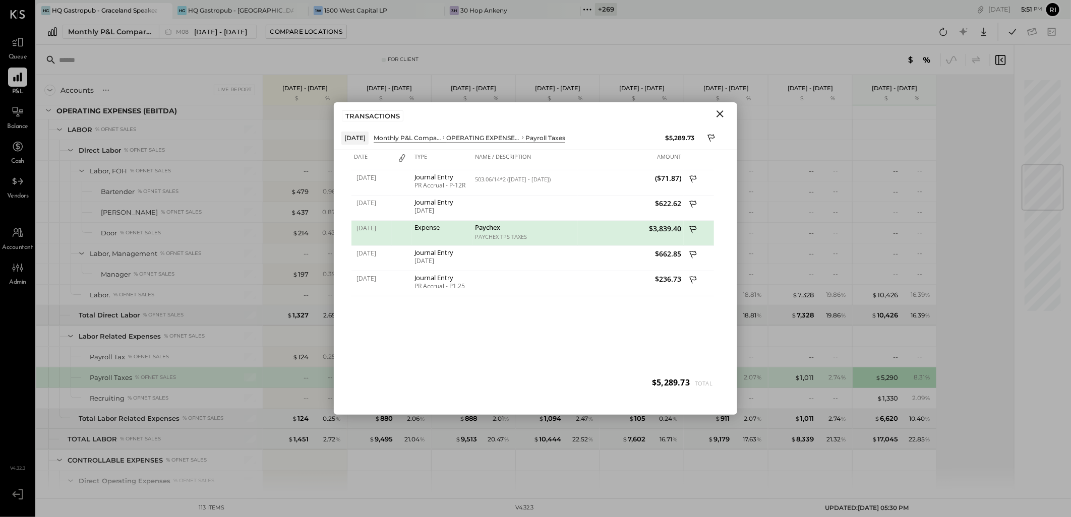
click at [727, 113] on button "Close" at bounding box center [720, 113] width 18 height 13
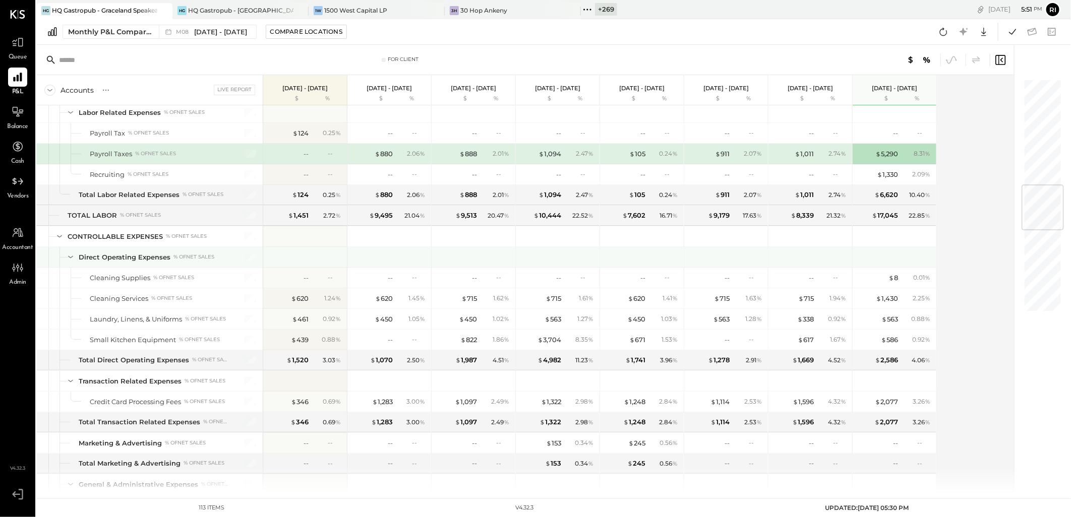
scroll to position [1008, 0]
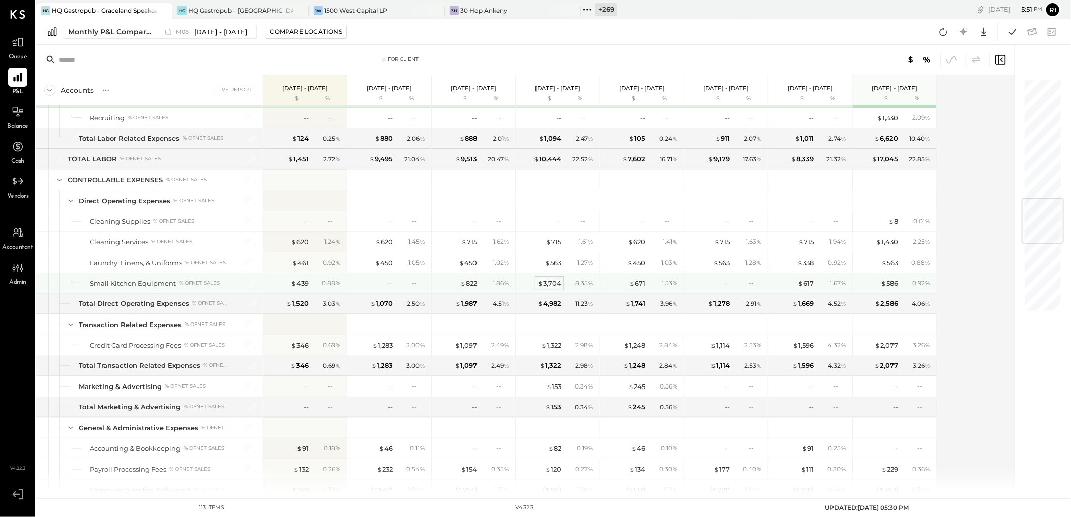
click at [557, 288] on div "$ 3,704" at bounding box center [549, 284] width 24 height 10
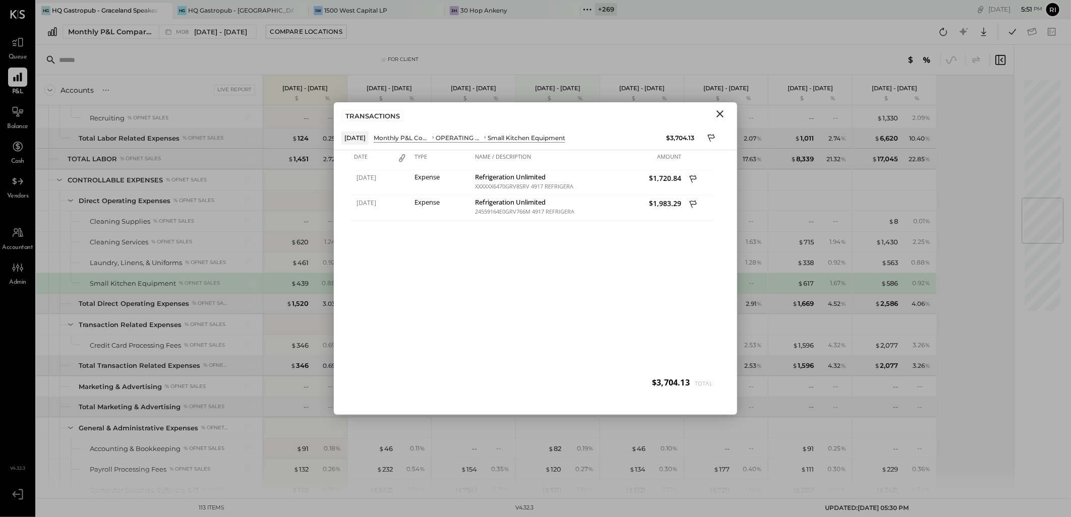
click at [724, 109] on icon "Close" at bounding box center [720, 114] width 12 height 12
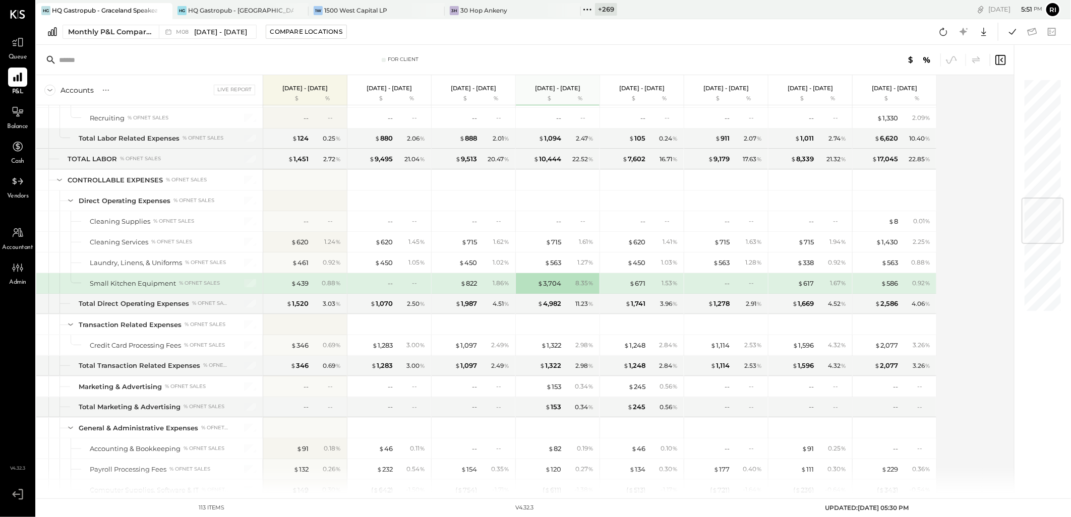
click at [646, 286] on div "$ 671 1.53 %" at bounding box center [643, 283] width 76 height 20
click at [634, 286] on span "$" at bounding box center [632, 283] width 6 height 8
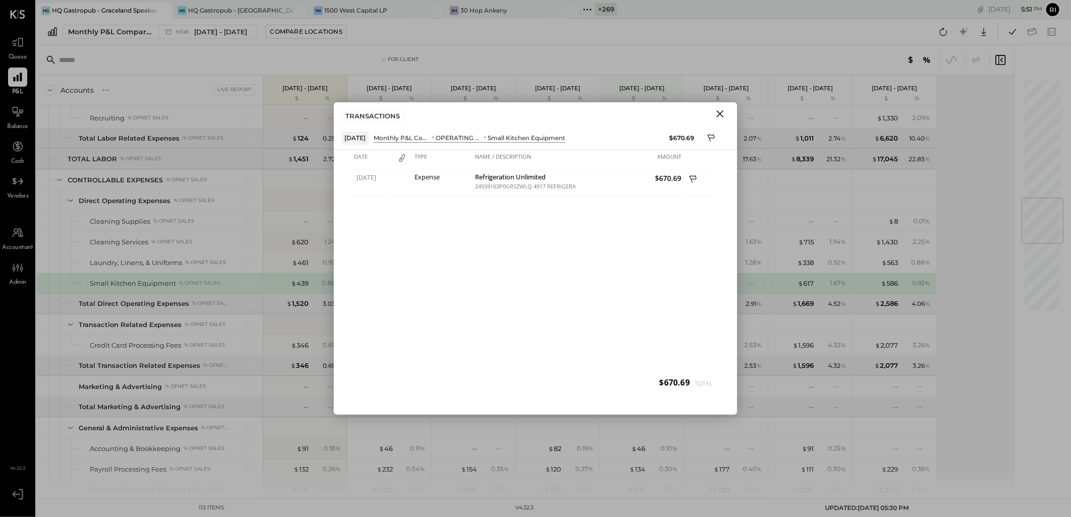
click at [714, 114] on icon "Close" at bounding box center [720, 114] width 12 height 12
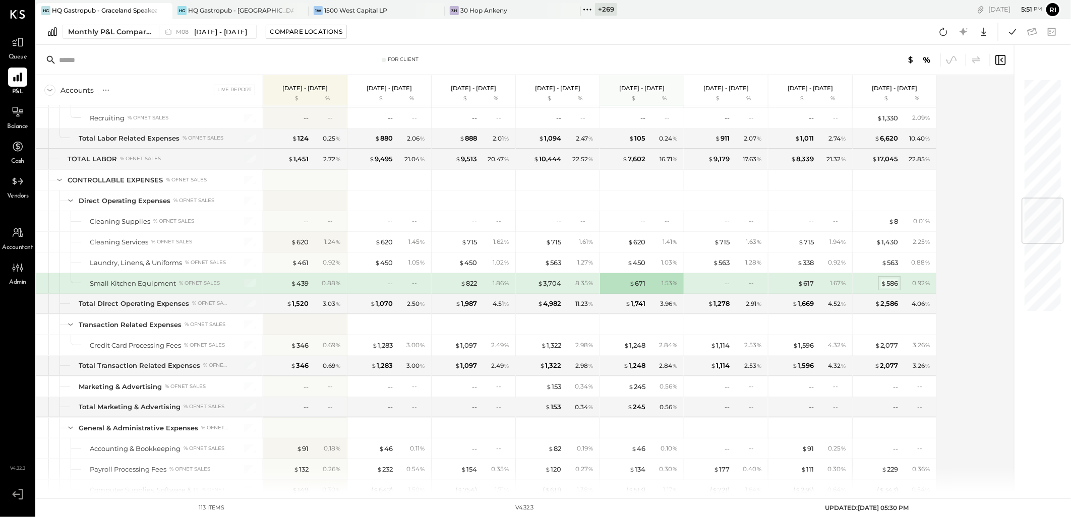
click at [888, 283] on div "$ 586" at bounding box center [889, 284] width 17 height 10
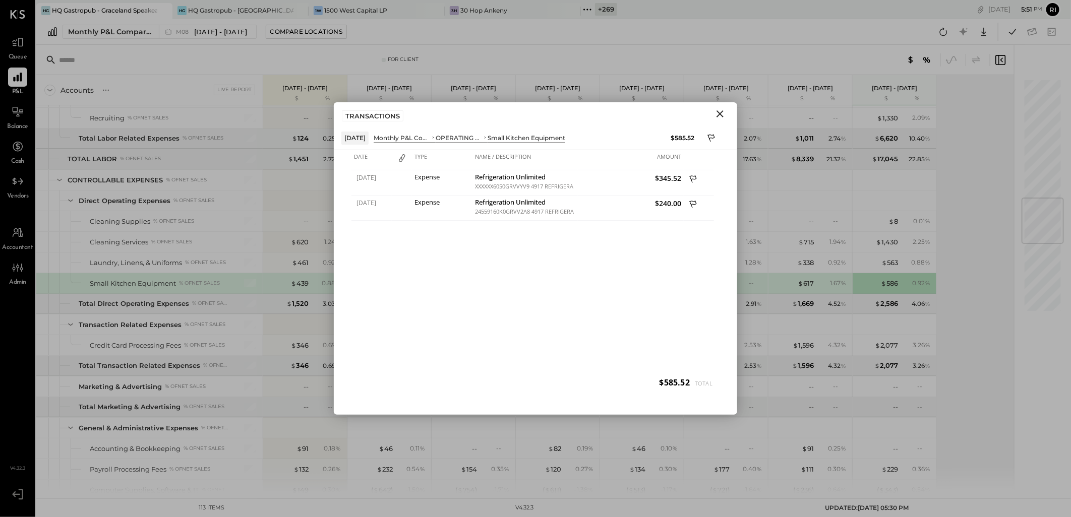
click at [717, 109] on icon "Close" at bounding box center [720, 114] width 12 height 12
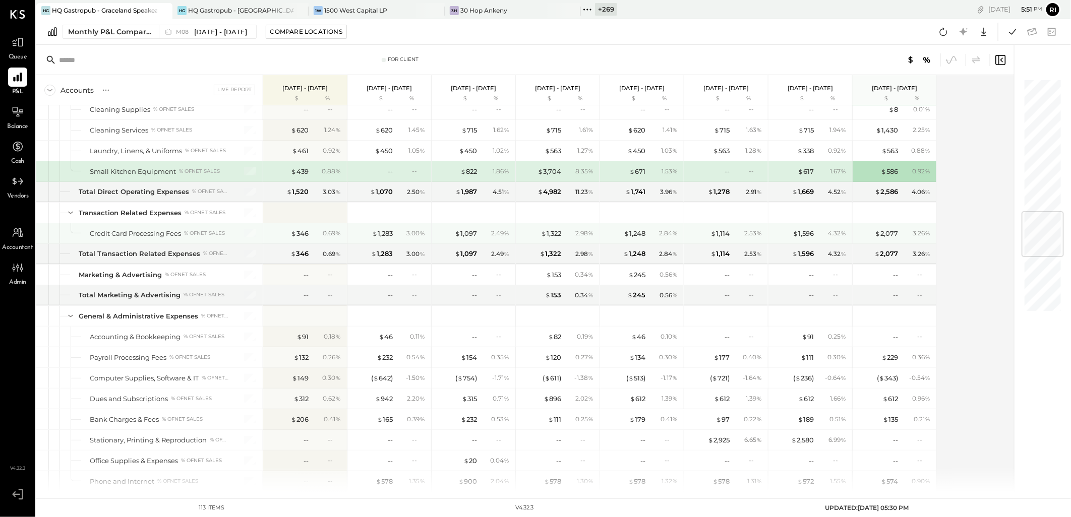
scroll to position [1176, 0]
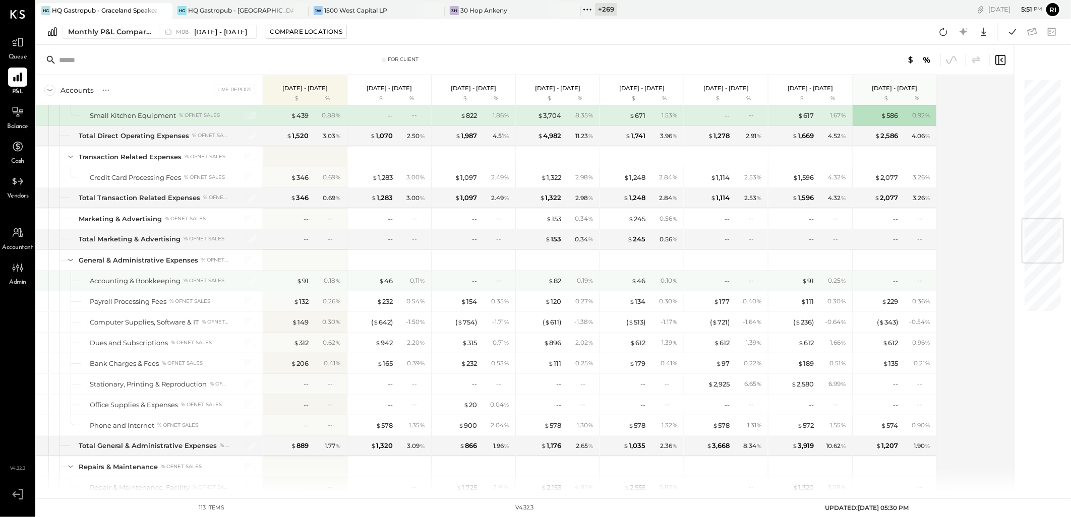
click at [462, 286] on div "--" at bounding box center [457, 281] width 40 height 10
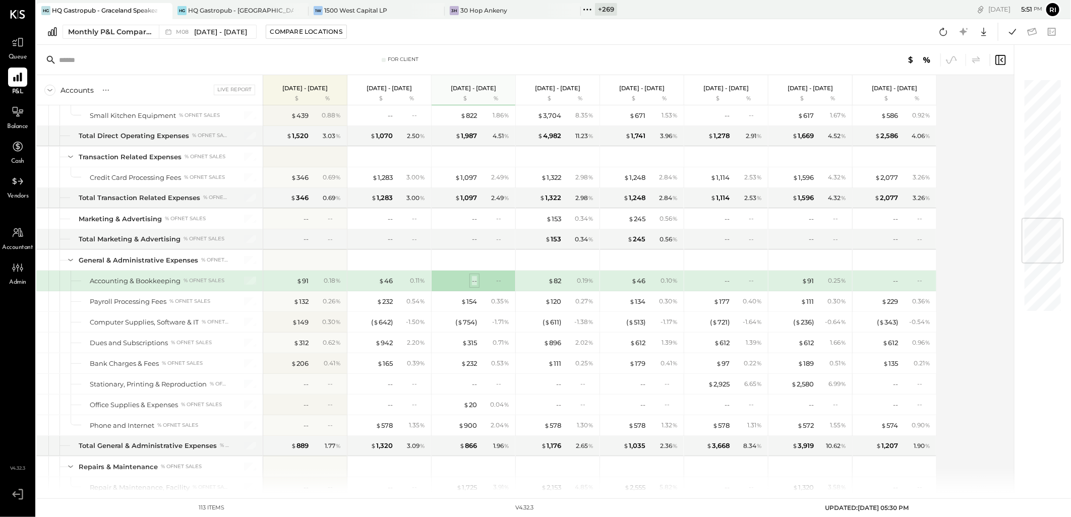
click at [472, 284] on div "--" at bounding box center [474, 281] width 5 height 10
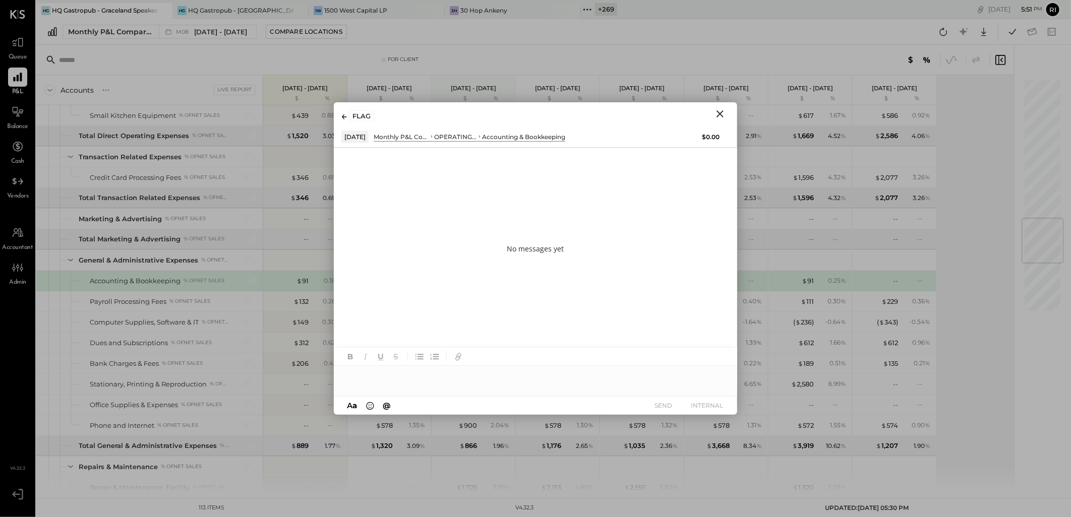
click at [723, 108] on icon "Close" at bounding box center [720, 114] width 12 height 12
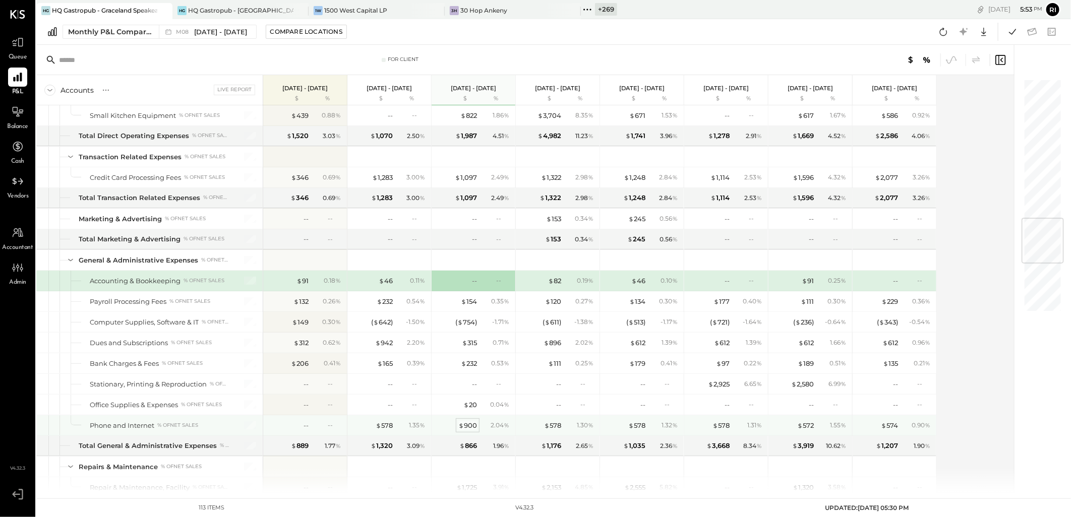
click at [468, 431] on div "$ 900" at bounding box center [467, 426] width 19 height 10
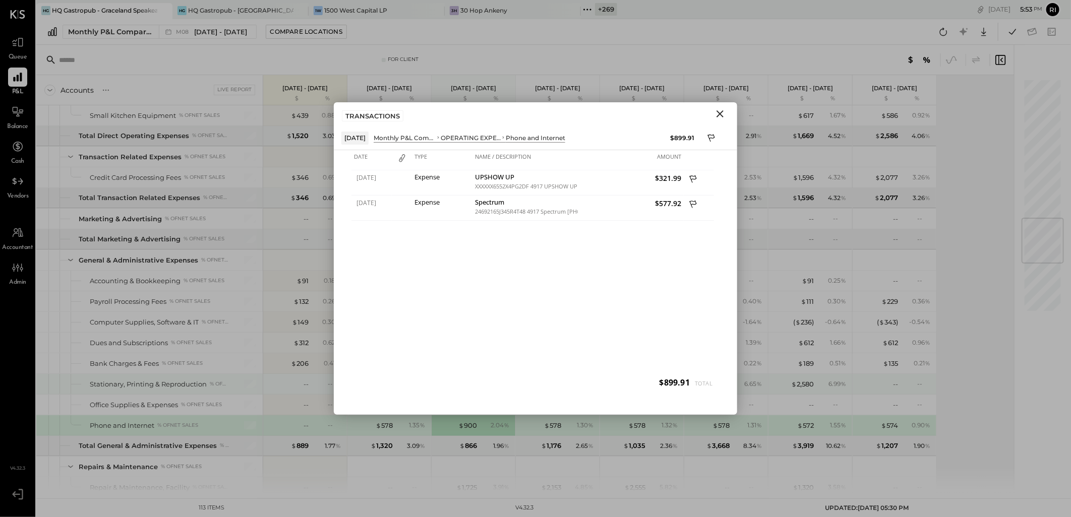
click at [838, 394] on div "$ 2,580 6.99 %" at bounding box center [811, 384] width 76 height 20
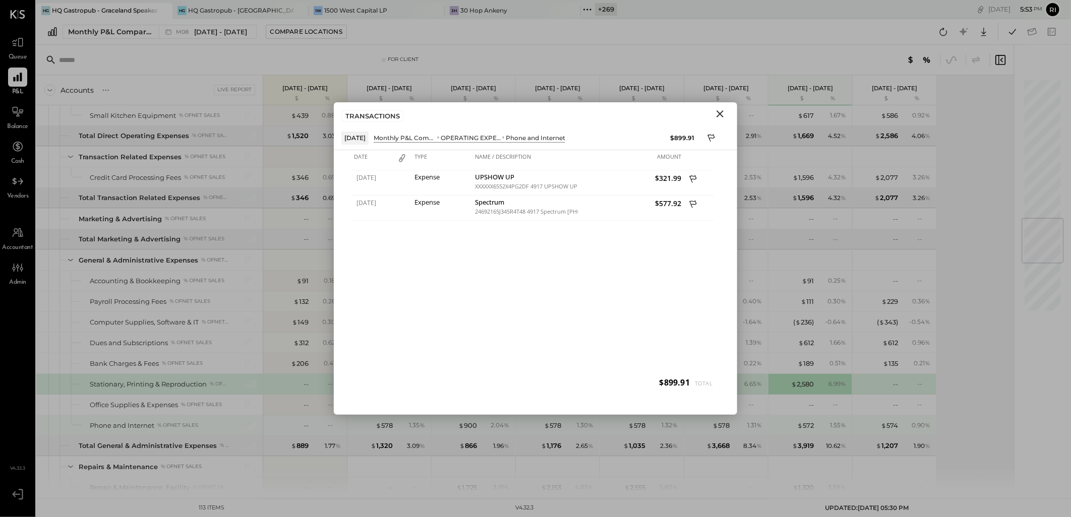
click at [806, 436] on div "$ 572 1.55 %" at bounding box center [811, 425] width 76 height 20
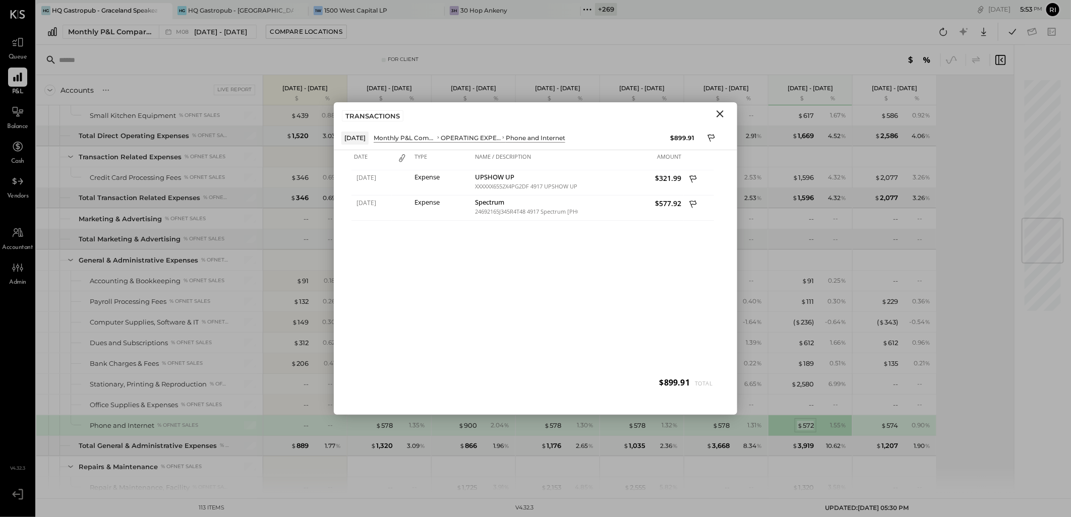
click at [810, 427] on div "$ 572" at bounding box center [805, 426] width 17 height 10
click at [888, 431] on div "$ 574" at bounding box center [889, 426] width 17 height 10
click at [723, 430] on div "$ 578" at bounding box center [720, 426] width 17 height 10
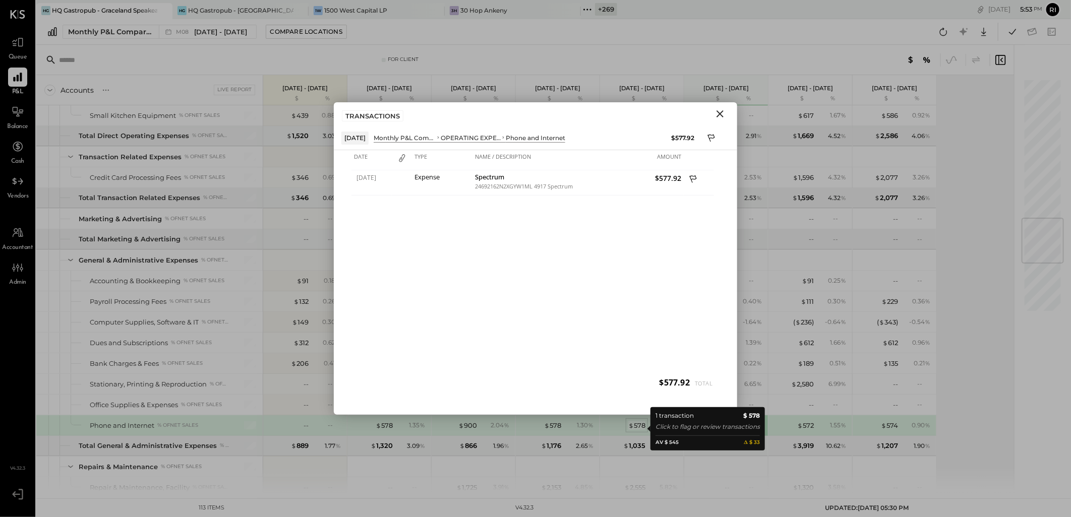
click at [640, 426] on div "$ 578" at bounding box center [636, 426] width 17 height 10
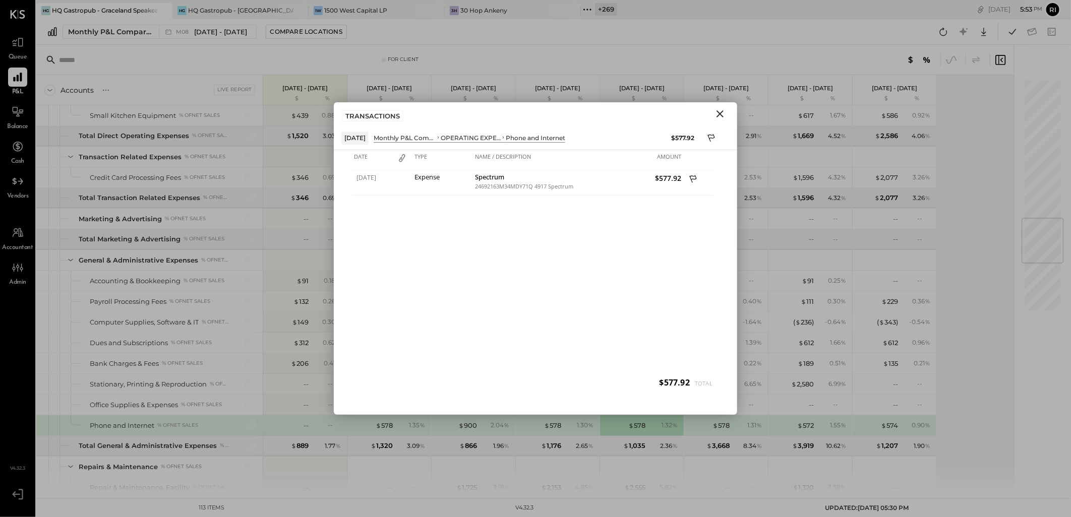
click at [565, 427] on div "1.30 %" at bounding box center [580, 425] width 33 height 9
click at [465, 431] on div "$ 900" at bounding box center [467, 426] width 19 height 10
click at [396, 424] on div "1.35 %" at bounding box center [411, 425] width 33 height 9
click at [385, 430] on div "$ 578" at bounding box center [384, 426] width 17 height 10
click at [470, 430] on div "$ 900" at bounding box center [467, 426] width 19 height 10
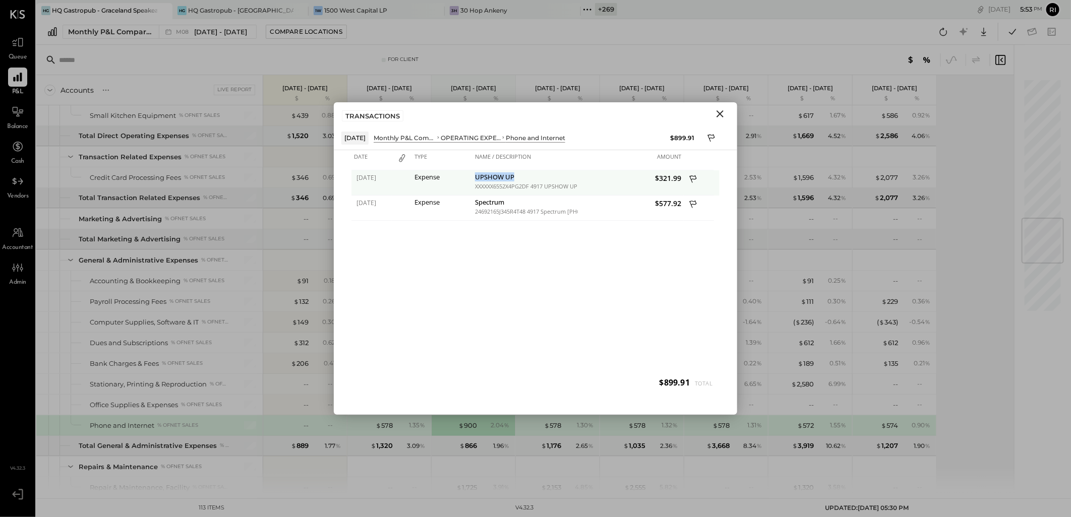
drag, startPoint x: 516, startPoint y: 174, endPoint x: 466, endPoint y: 172, distance: 50.4
click at [466, 170] on div "[DATE] Expense UPSHOW UP XXXXXX6552X4PG2DF 4917 UPSHOW UP $321.99" at bounding box center [535, 170] width 368 height 0
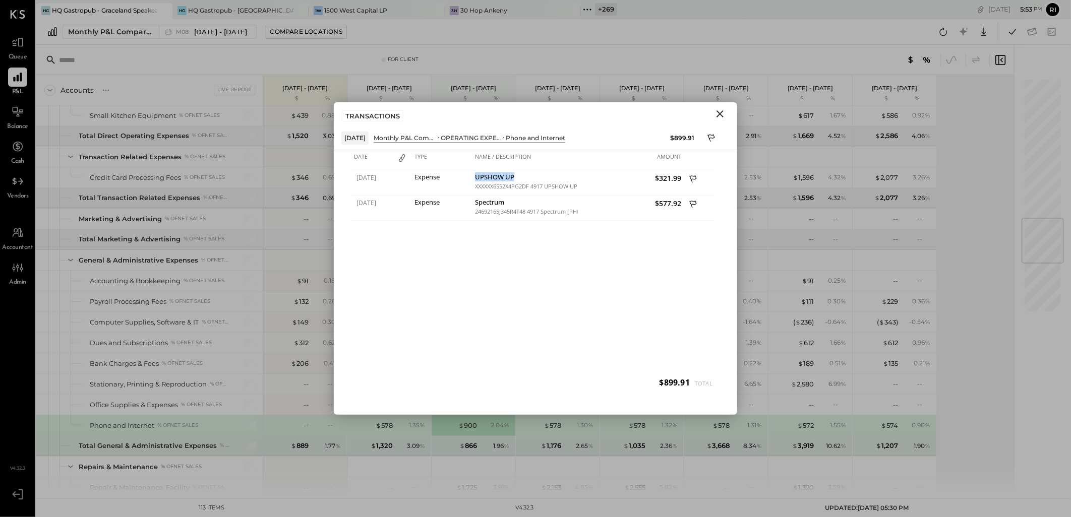
copy div "UPSHOW UP"
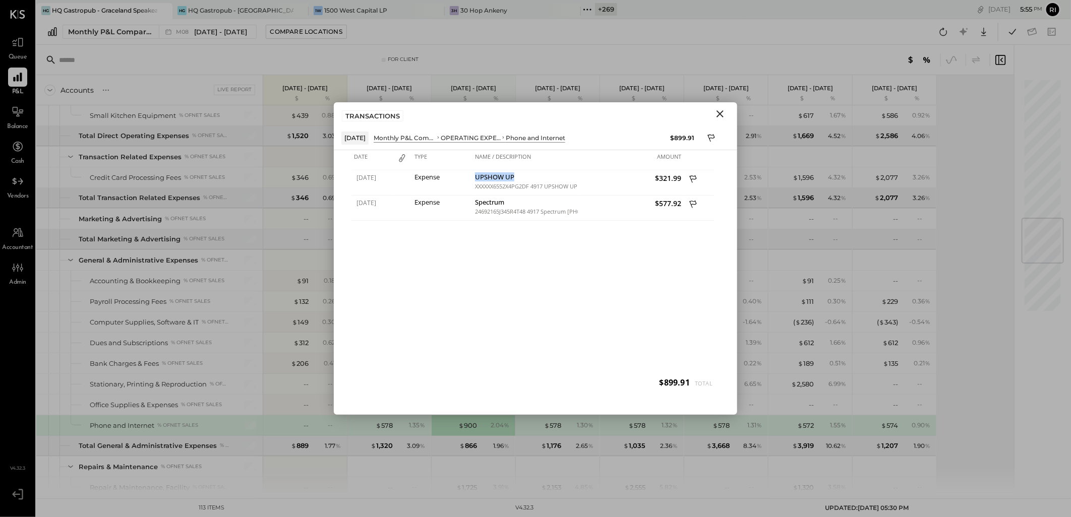
drag, startPoint x: 719, startPoint y: 115, endPoint x: 804, endPoint y: 215, distance: 131.0
click at [719, 115] on icon "Close" at bounding box center [720, 114] width 12 height 12
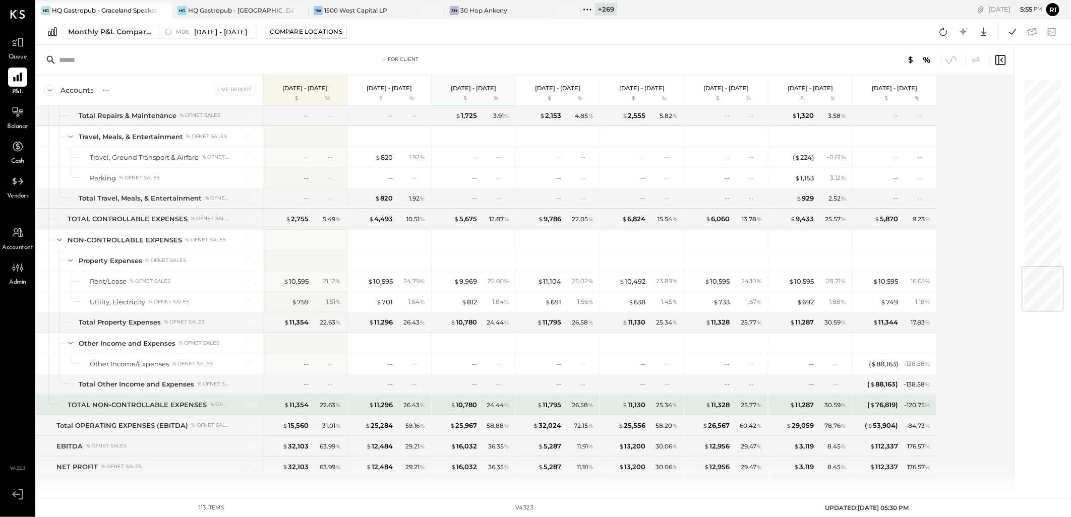
scroll to position [1583, 0]
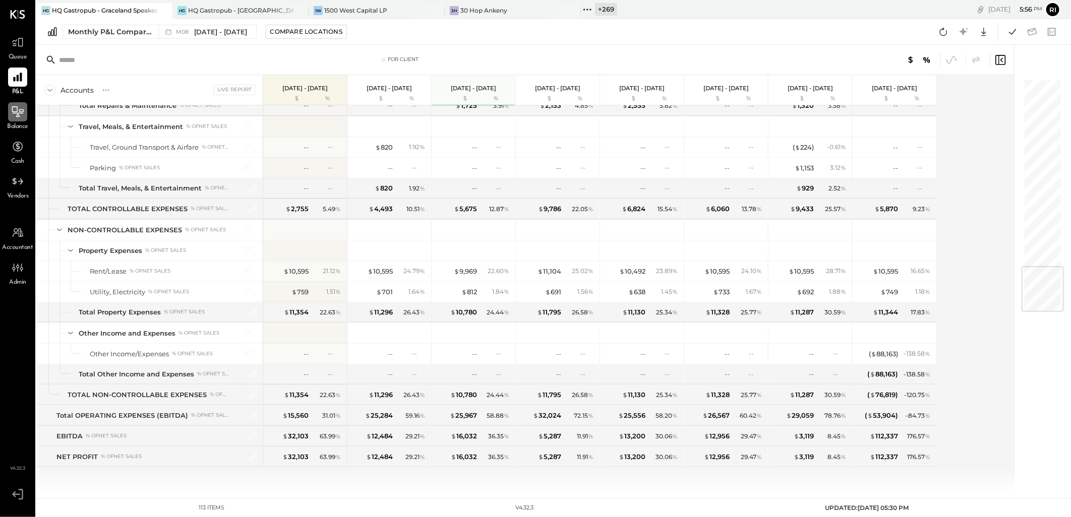
click at [18, 119] on div at bounding box center [17, 111] width 19 height 19
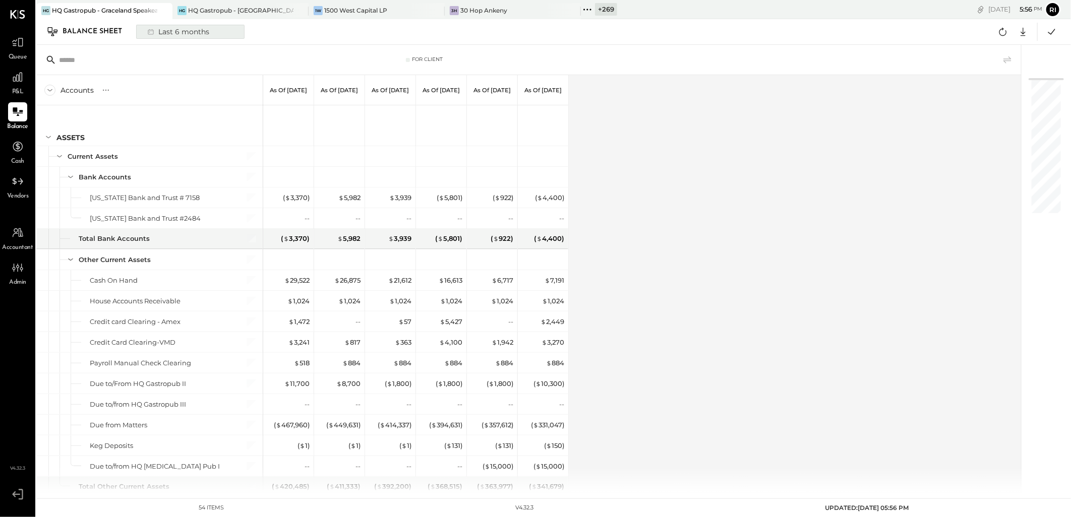
click at [153, 31] on icon at bounding box center [151, 32] width 6 height 6
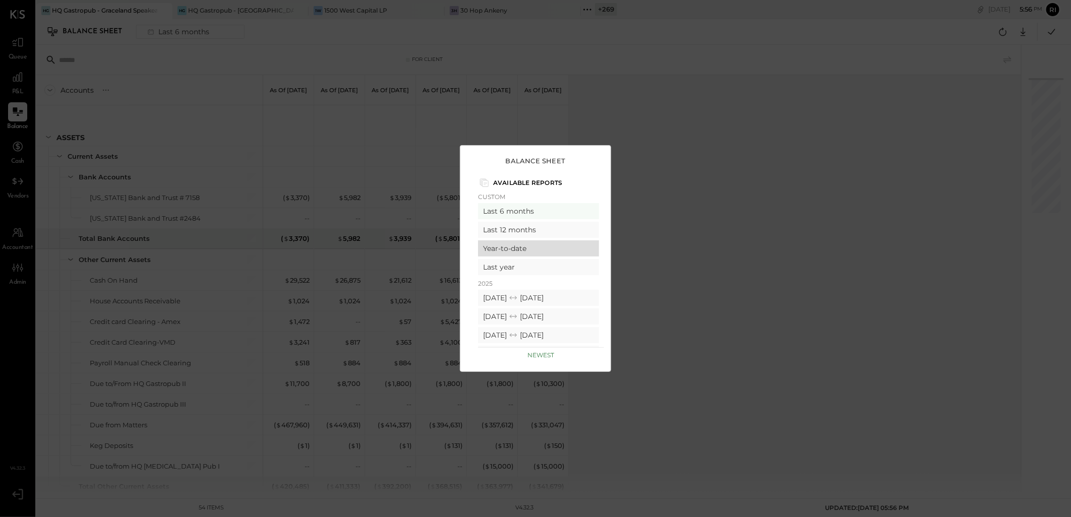
click at [508, 252] on div "Year-to-date" at bounding box center [538, 248] width 121 height 16
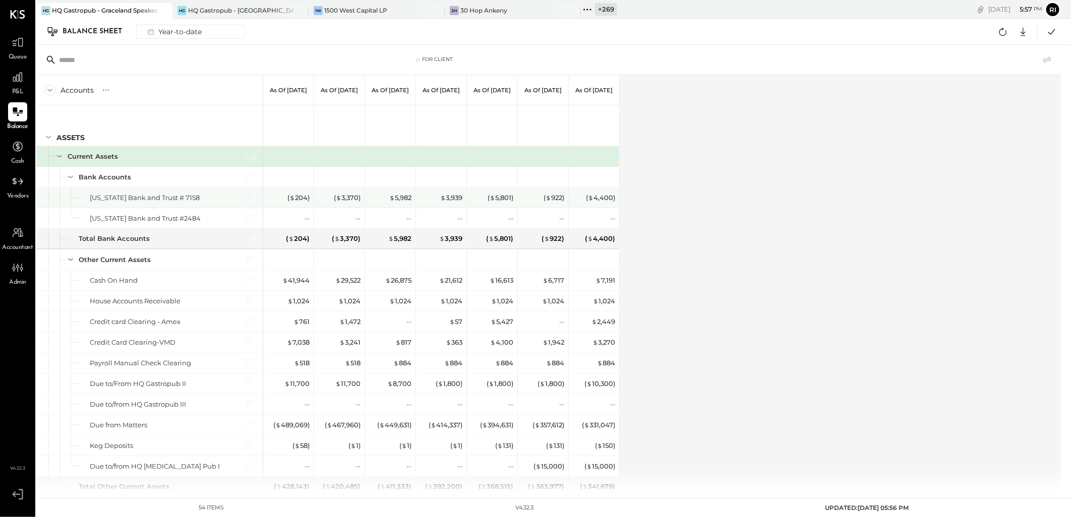
click at [284, 200] on div "( $ 204 )" at bounding box center [289, 198] width 40 height 10
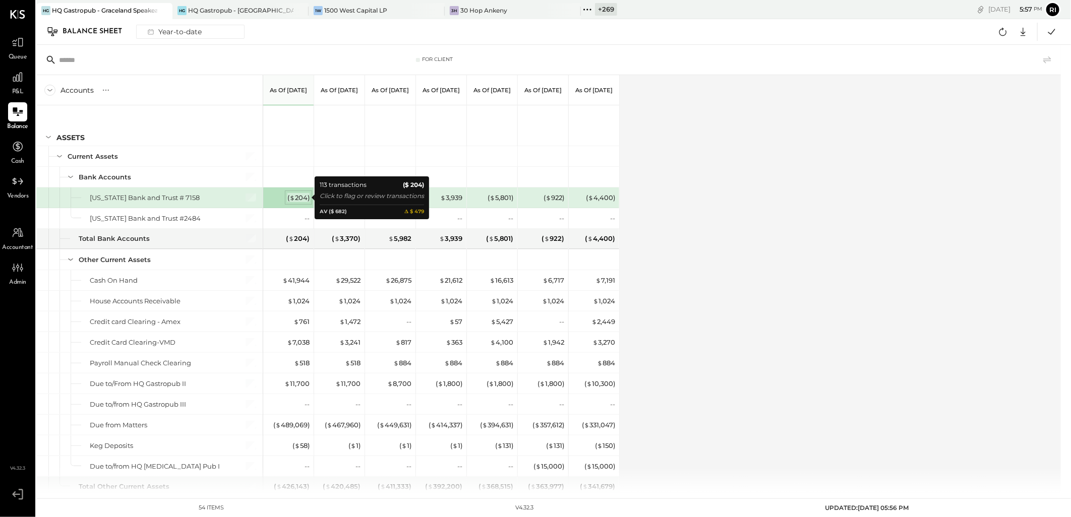
click at [291, 199] on span "$" at bounding box center [292, 198] width 6 height 8
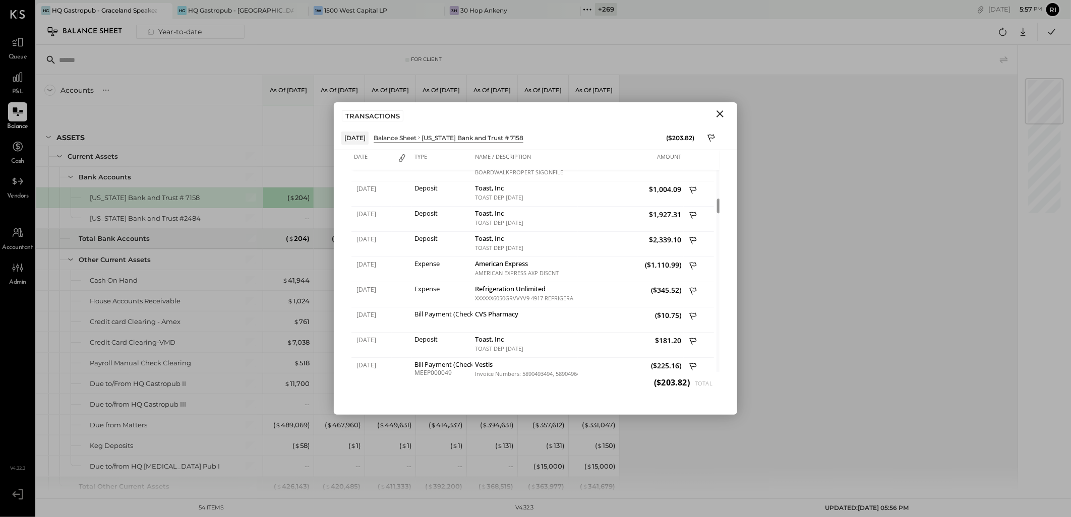
click at [895, 217] on div "Accounts S GL As of [DATE] As of [DATE] As of [DATE] As of [DATE] As of [DATE] …" at bounding box center [527, 283] width 983 height 417
click at [718, 111] on icon "Close" at bounding box center [720, 114] width 12 height 12
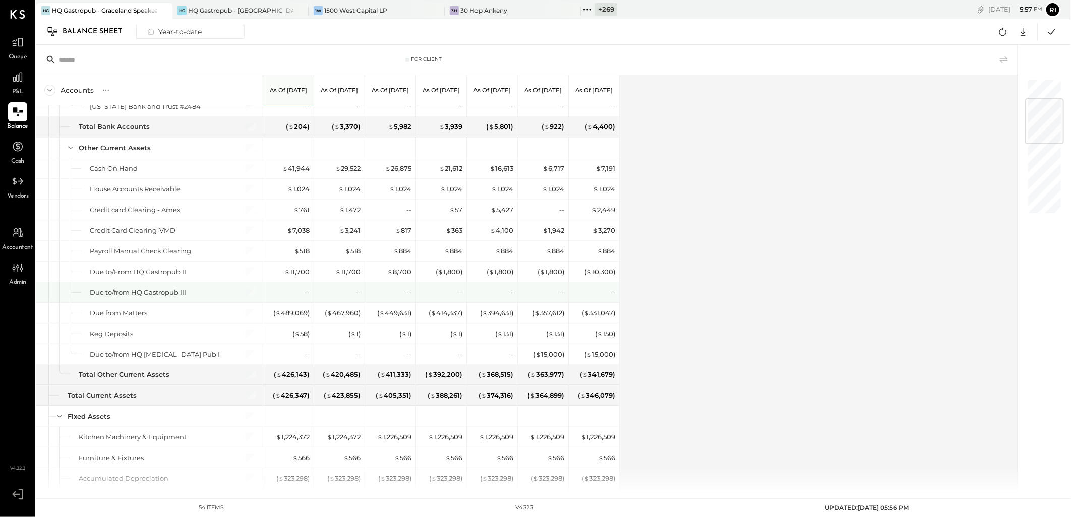
scroll to position [168, 0]
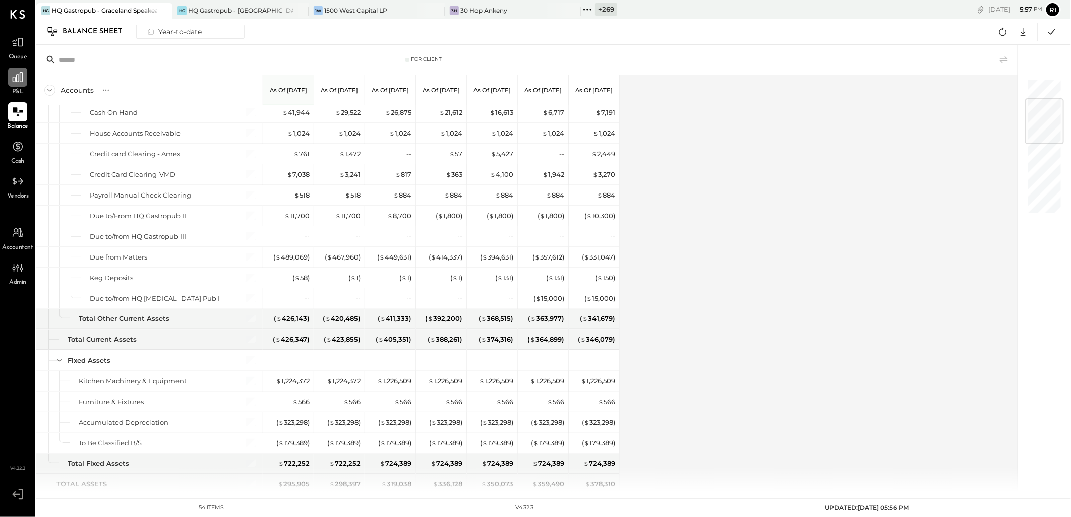
click at [23, 78] on icon at bounding box center [17, 77] width 13 height 13
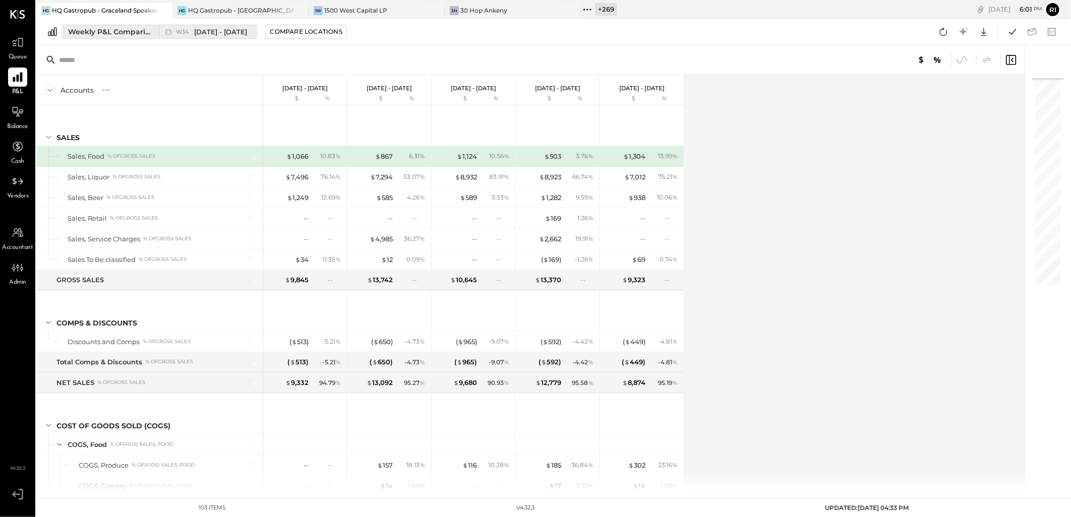
click at [101, 26] on button "Weekly P&L Comparison W34 [DATE] - [DATE]" at bounding box center [160, 32] width 194 height 14
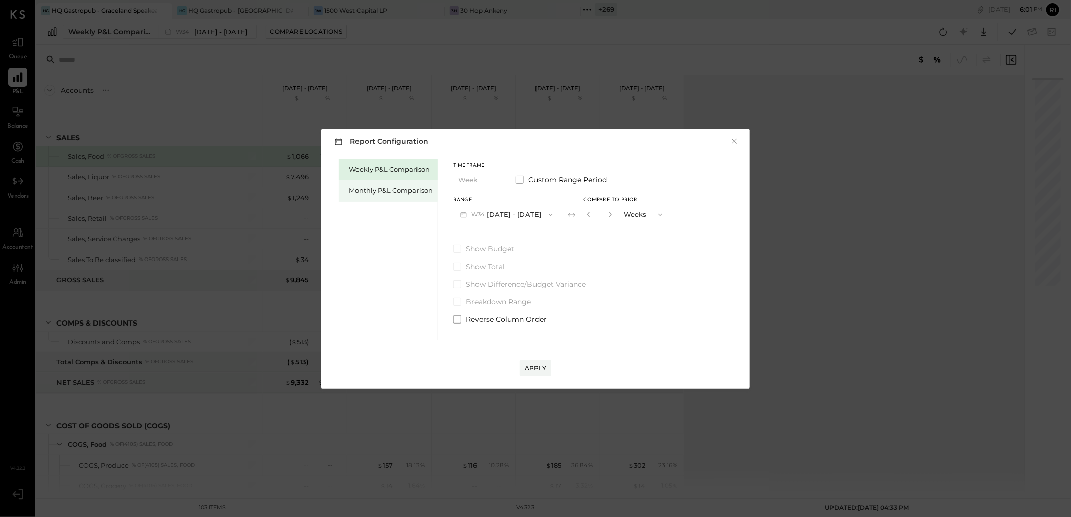
click at [415, 193] on div "Monthly P&L Comparison" at bounding box center [391, 191] width 84 height 10
click at [591, 216] on div "Compare" at bounding box center [587, 214] width 33 height 9
click at [606, 219] on button "button" at bounding box center [610, 214] width 8 height 11
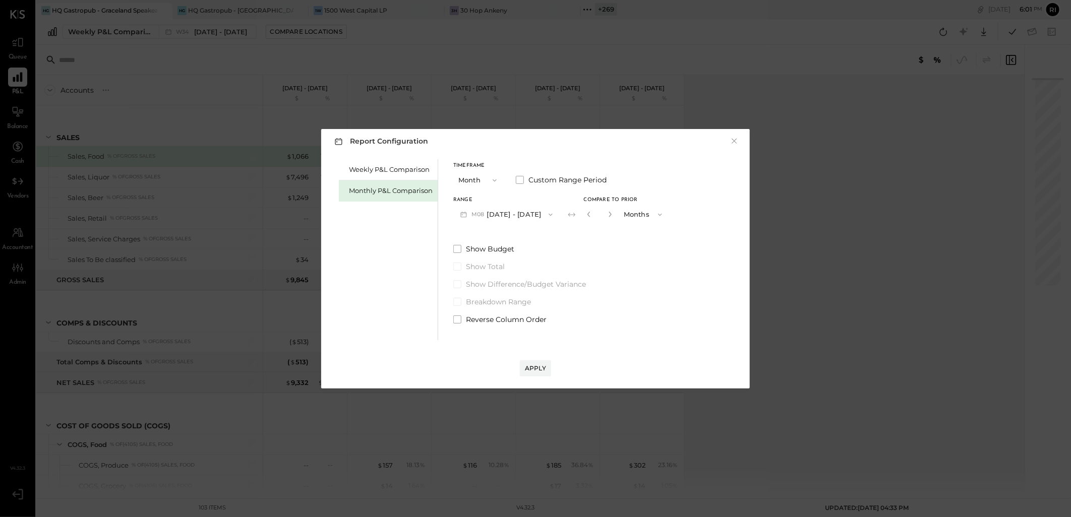
click at [606, 219] on button "button" at bounding box center [610, 214] width 8 height 11
type input "*"
click at [536, 370] on div "Apply" at bounding box center [535, 368] width 21 height 9
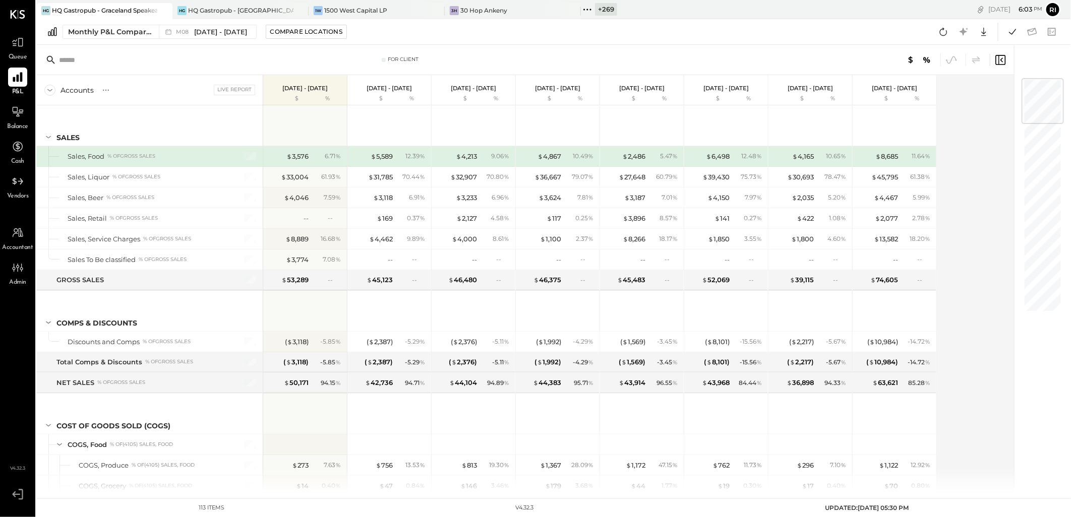
click at [964, 223] on div "Accounts S % GL Live Report [DATE] - [DATE] $ % [DATE] - [DATE] $ % [DATE] - [D…" at bounding box center [525, 283] width 979 height 417
click at [605, 9] on div "+ 269" at bounding box center [606, 9] width 22 height 13
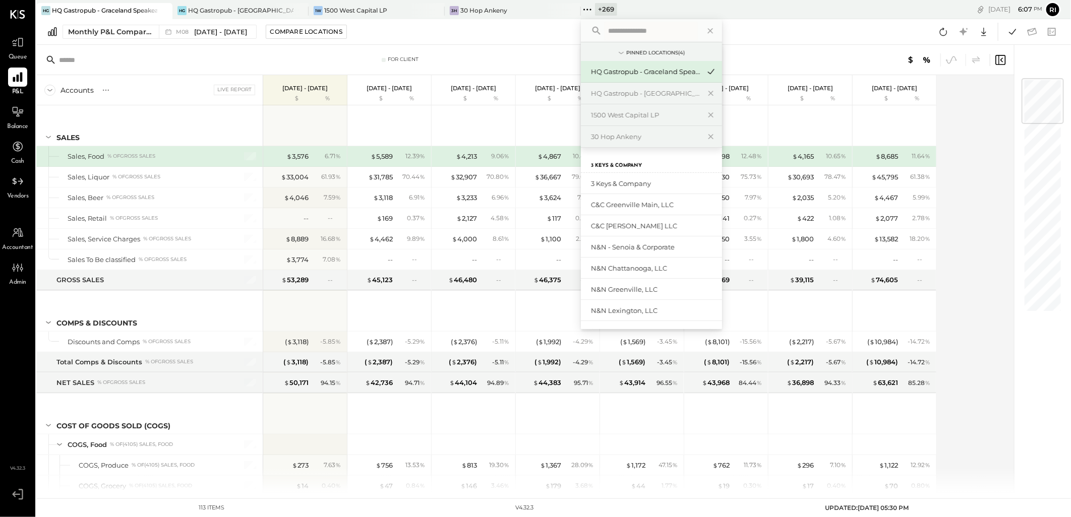
click at [618, 32] on input "text" at bounding box center [651, 31] width 94 height 18
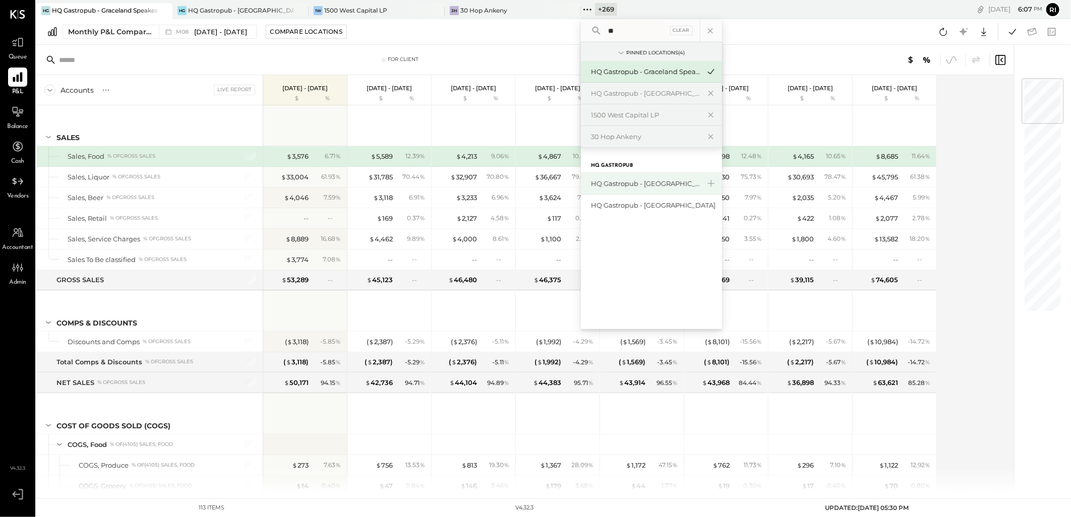
type input "**"
click at [653, 187] on div "HQ Gastropub - [GEOGRAPHIC_DATA]" at bounding box center [645, 184] width 109 height 10
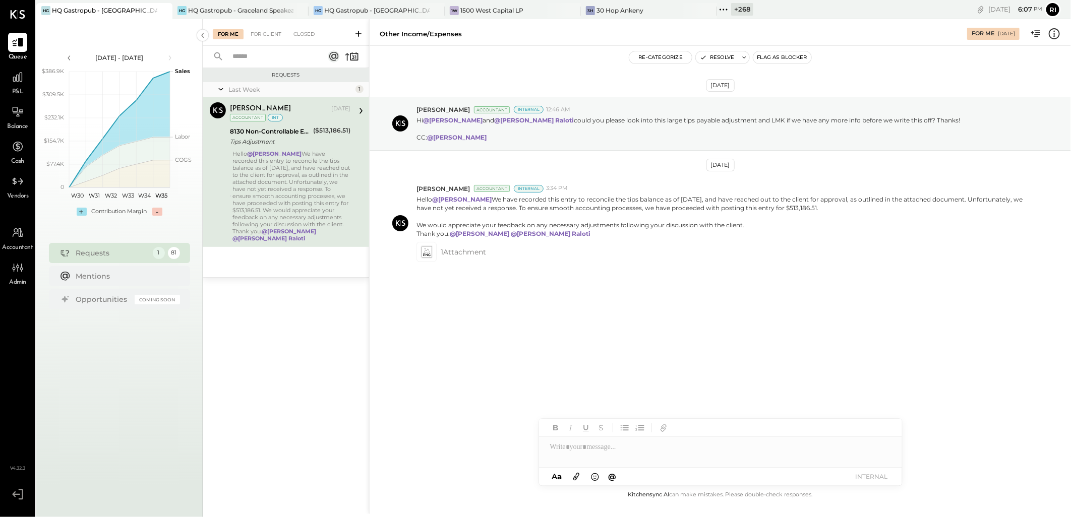
click at [735, 8] on div "+ 268" at bounding box center [742, 9] width 22 height 13
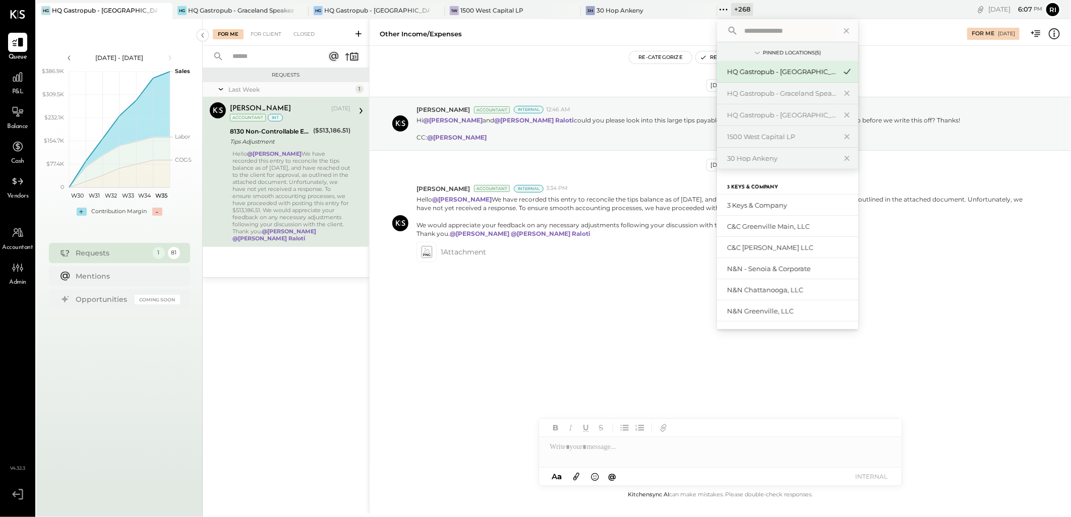
click at [760, 32] on input "text" at bounding box center [787, 31] width 94 height 18
type input "***"
click at [787, 319] on div "Tros Greek Street Food - [GEOGRAPHIC_DATA]" at bounding box center [781, 320] width 109 height 10
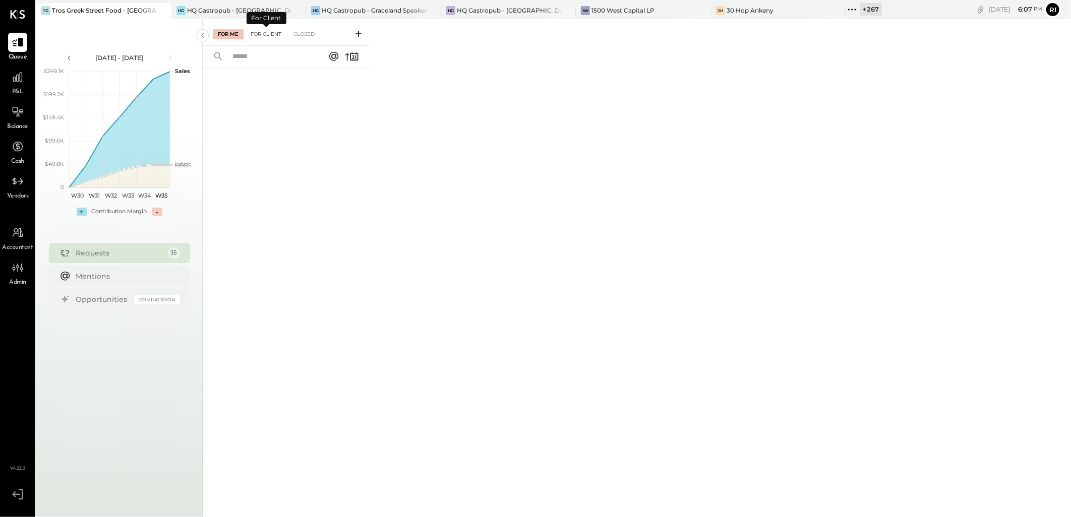
click at [255, 32] on div "For Client" at bounding box center [266, 34] width 41 height 10
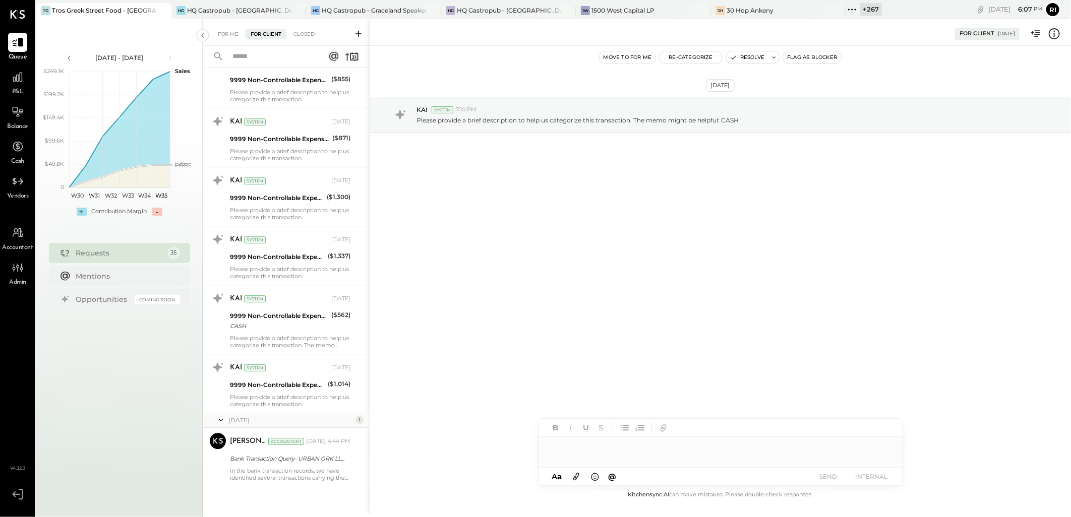
scroll to position [1784, 0]
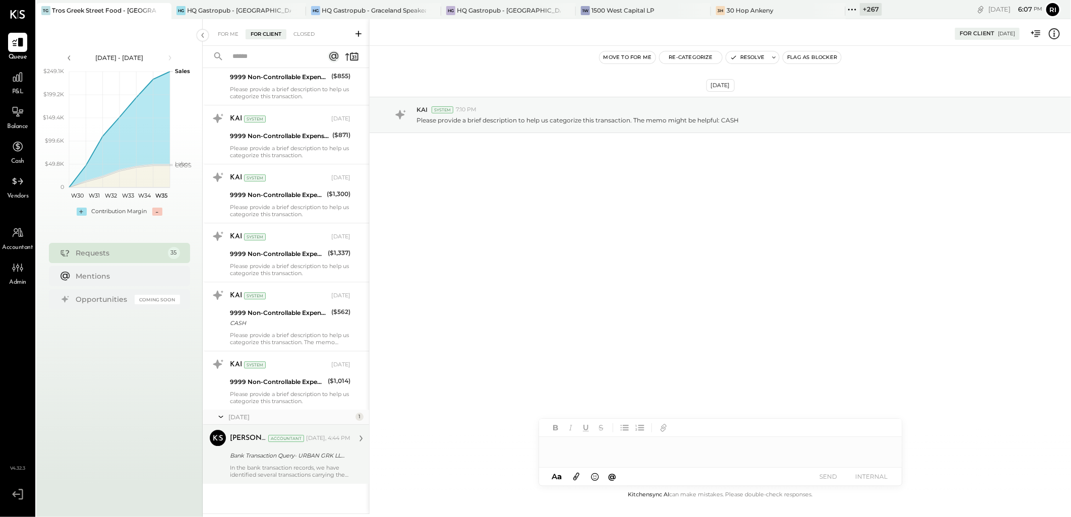
click at [323, 454] on div "Bank Transaction Query- URBAN GRK LLC ****2930" at bounding box center [288, 456] width 117 height 10
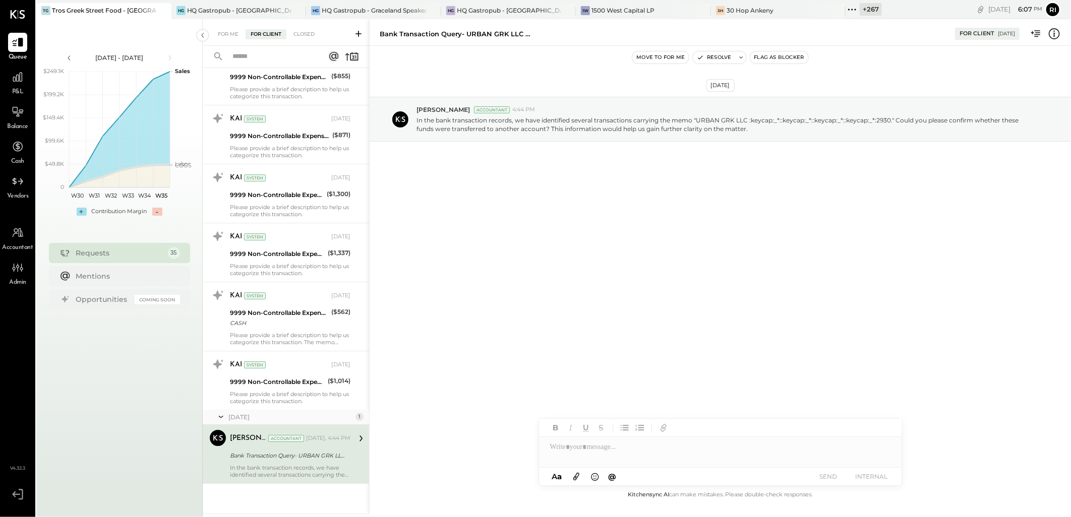
click at [357, 437] on icon at bounding box center [360, 438] width 13 height 13
click at [362, 370] on icon at bounding box center [360, 364] width 13 height 13
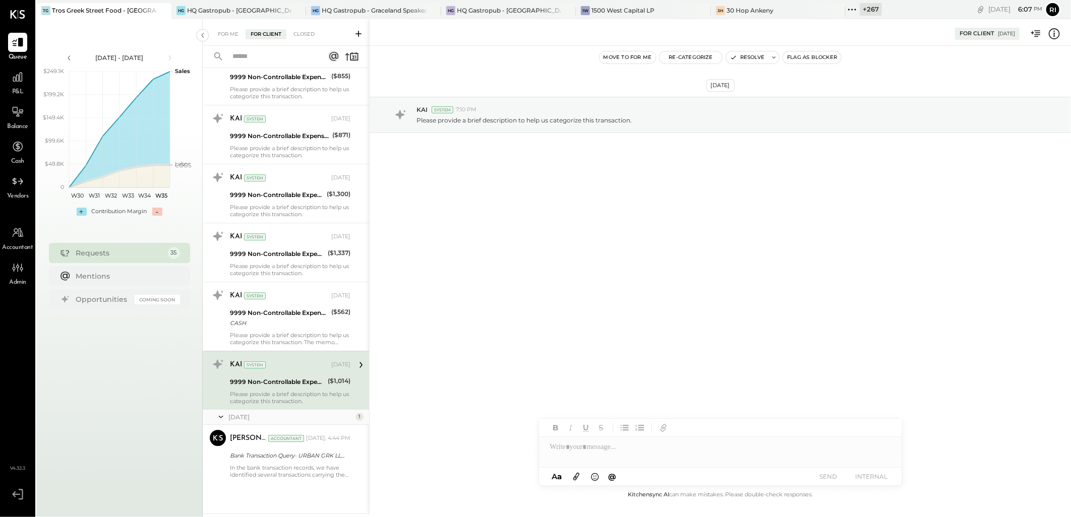
click at [351, 365] on div at bounding box center [359, 364] width 19 height 17
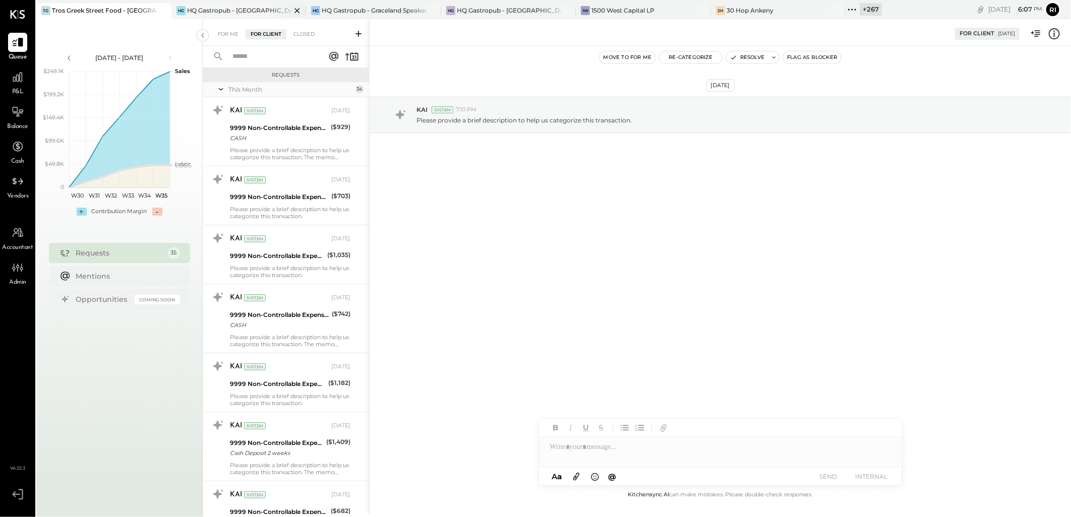
click at [219, 5] on div "HG HQ Gastropub - [GEOGRAPHIC_DATA]" at bounding box center [238, 11] width 135 height 16
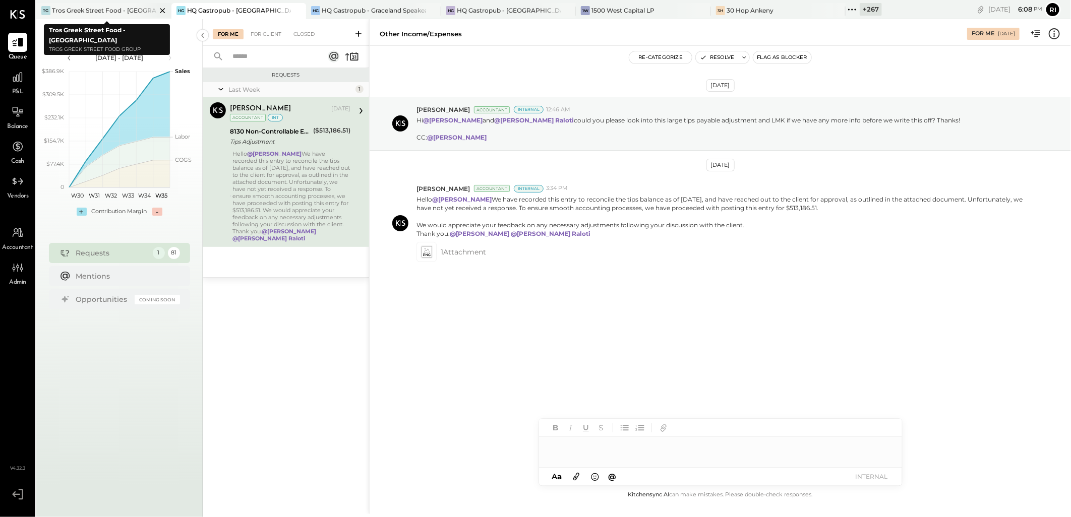
click at [162, 7] on icon at bounding box center [162, 11] width 13 height 12
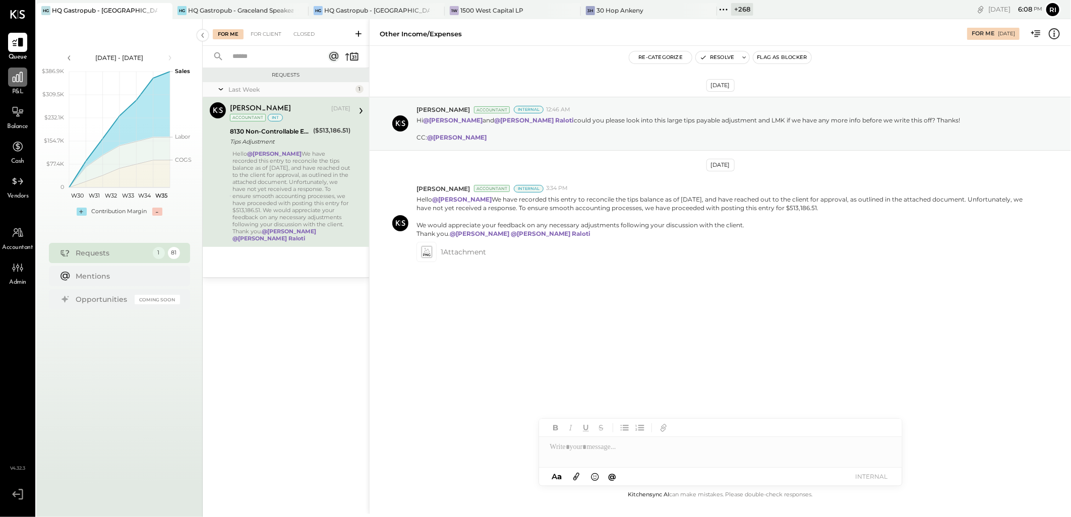
click at [24, 81] on icon at bounding box center [17, 77] width 13 height 13
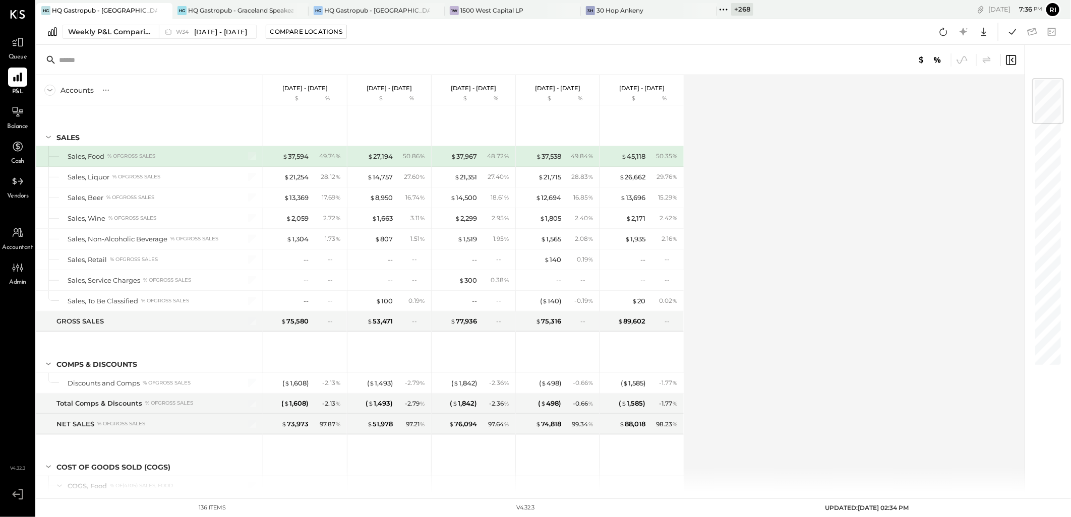
click at [760, 232] on div "Accounts S % GL [DATE] - [DATE] $ % [DATE] - [DATE] $ % [DATE] - [DATE] $ % [DA…" at bounding box center [531, 283] width 990 height 417
